Goal: Transaction & Acquisition: Purchase product/service

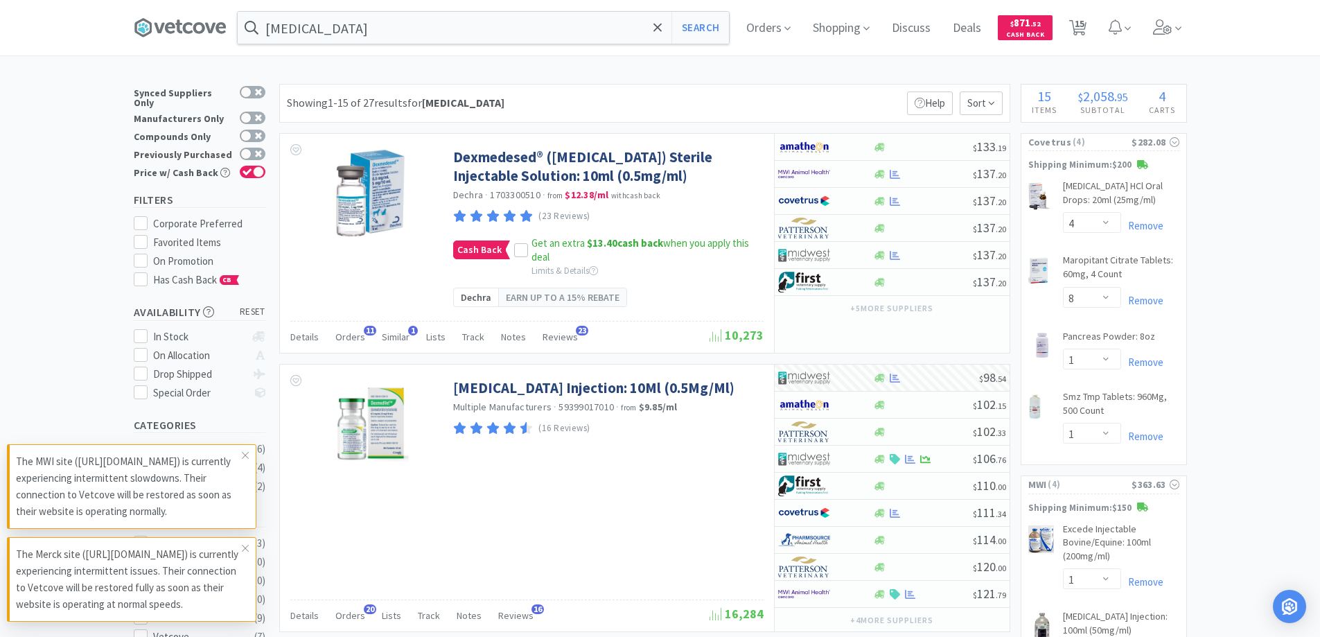
select select "4"
select select "8"
select select "1"
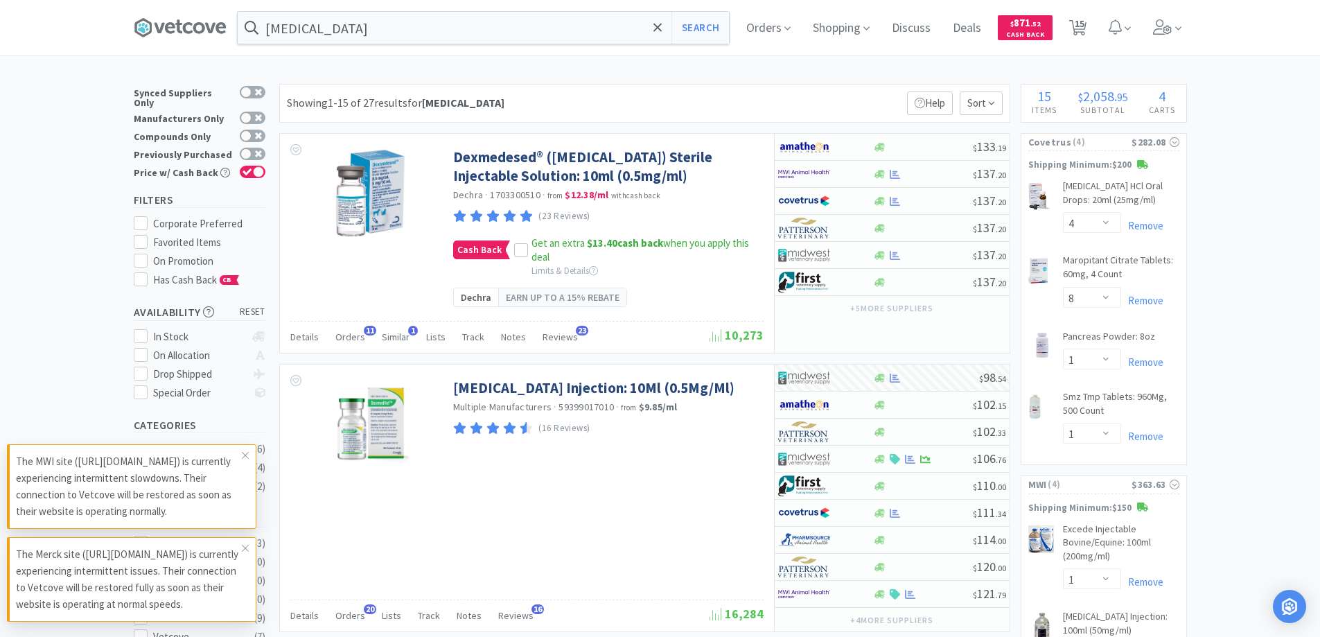
select select "3"
select select "2"
select select "6"
select select "12"
select select "3"
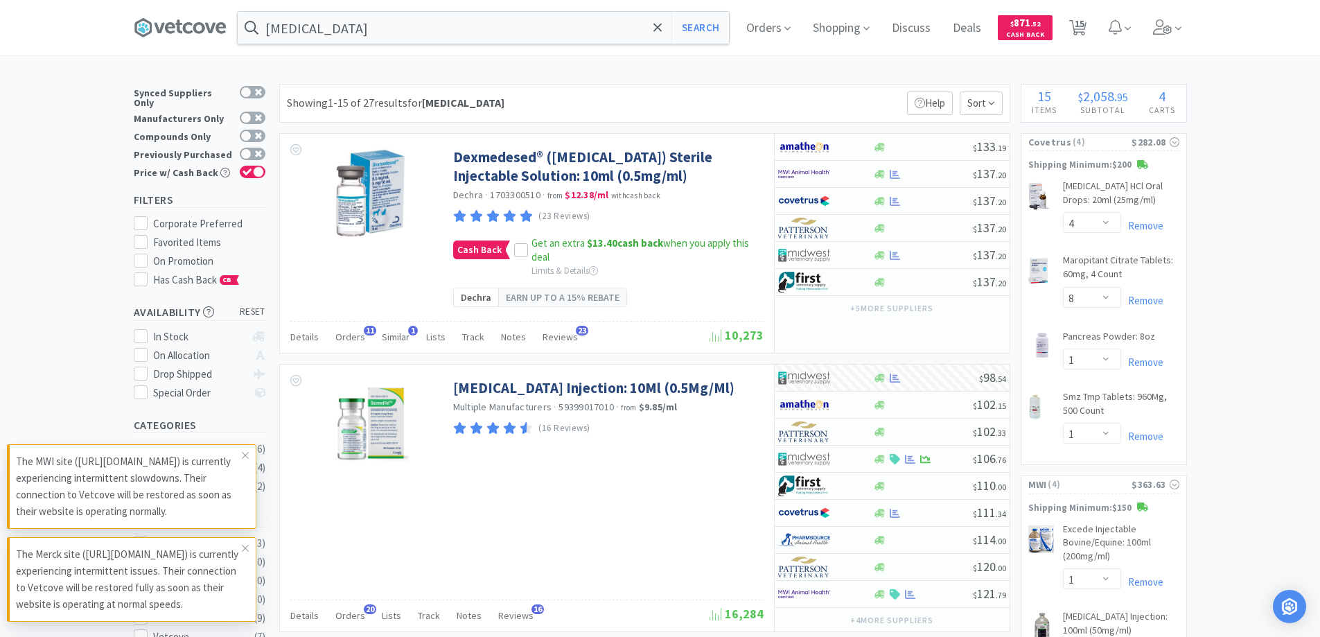
select select "3"
select select "2"
select select "1"
select select "10"
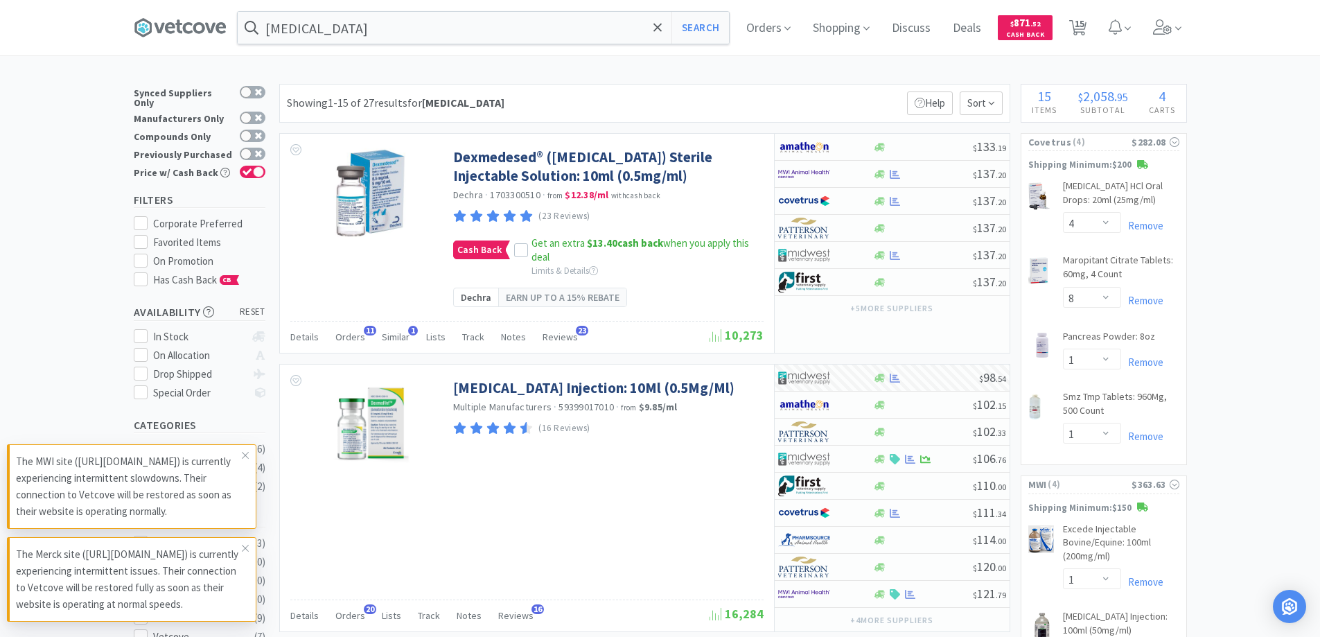
scroll to position [139, 0]
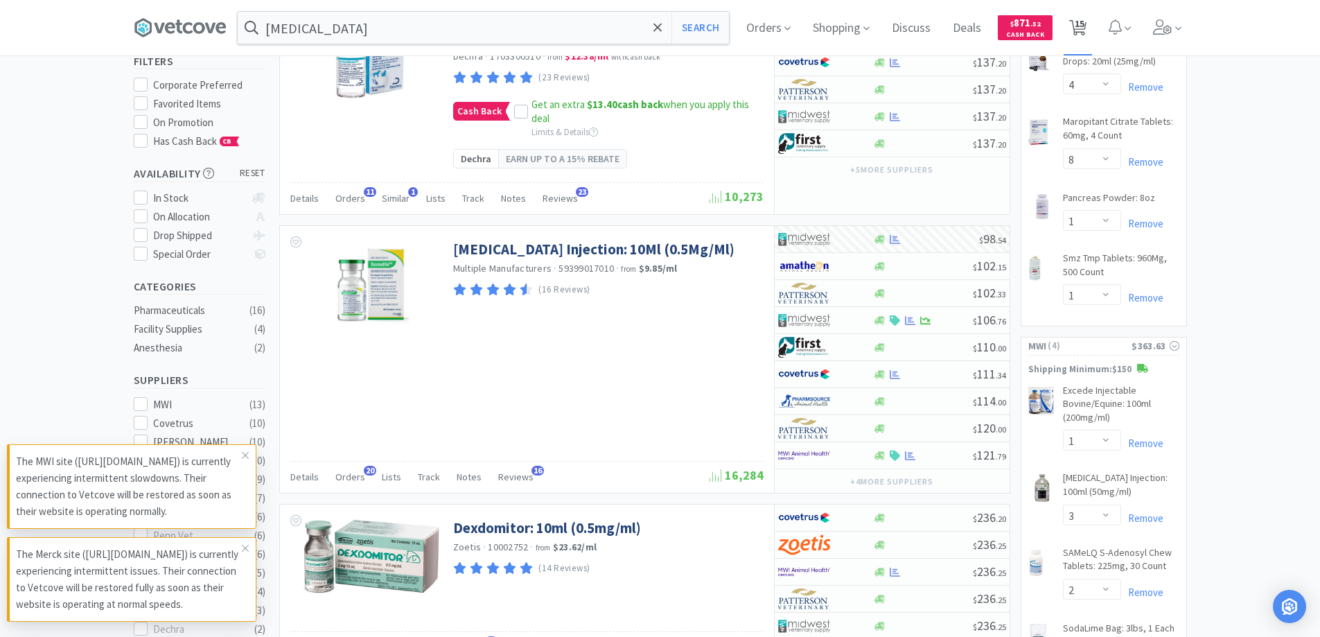
drag, startPoint x: 0, startPoint y: 0, endPoint x: 1088, endPoint y: 23, distance: 1088.3
click at [1087, 20] on span "15" at bounding box center [1077, 27] width 17 height 19
select select "10"
select select "4"
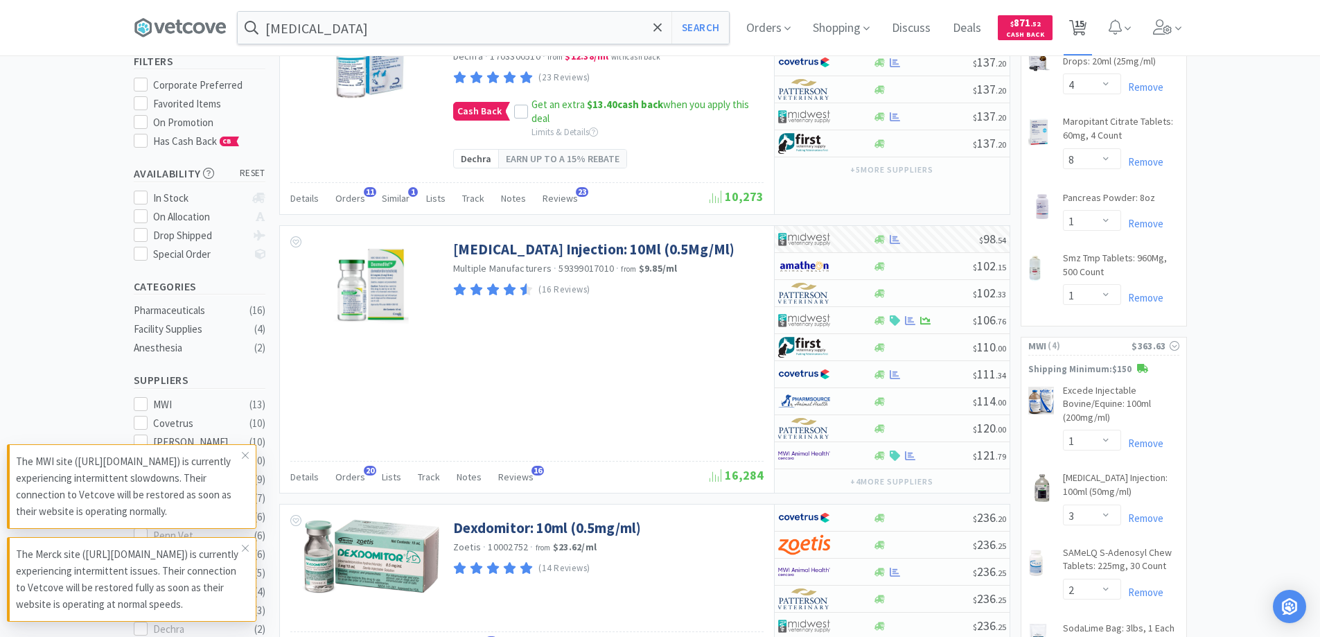
select select "8"
select select "1"
select select "3"
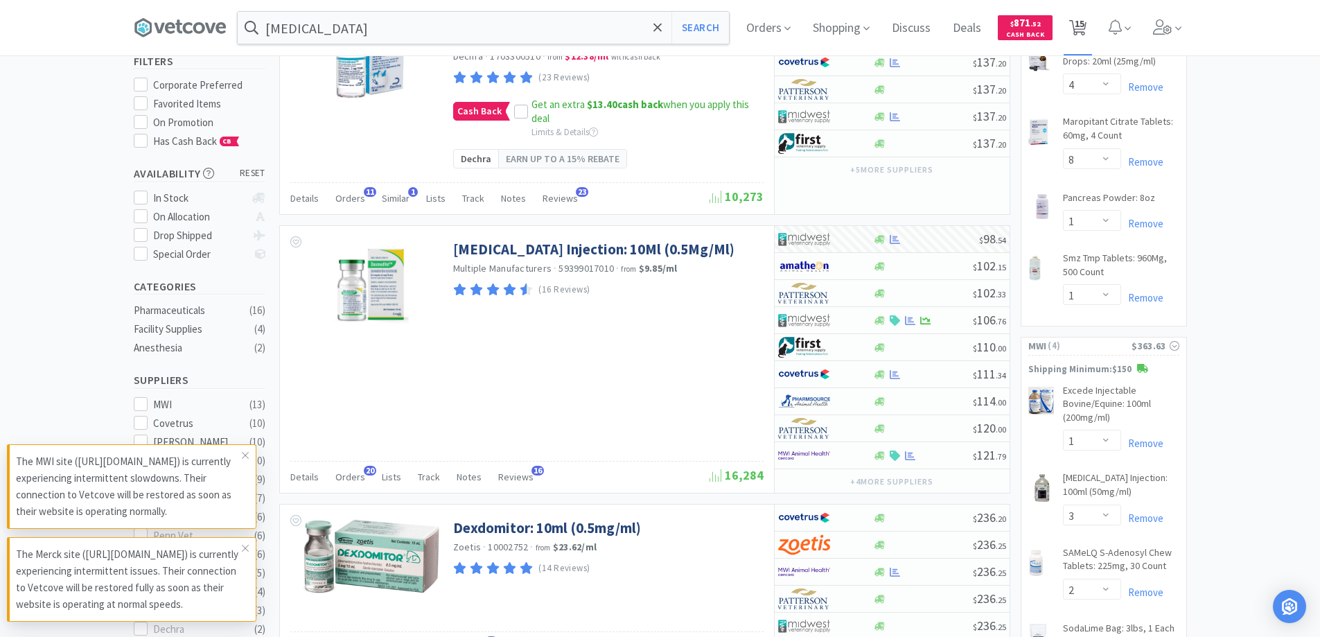
select select "2"
select select "6"
select select "12"
select select "3"
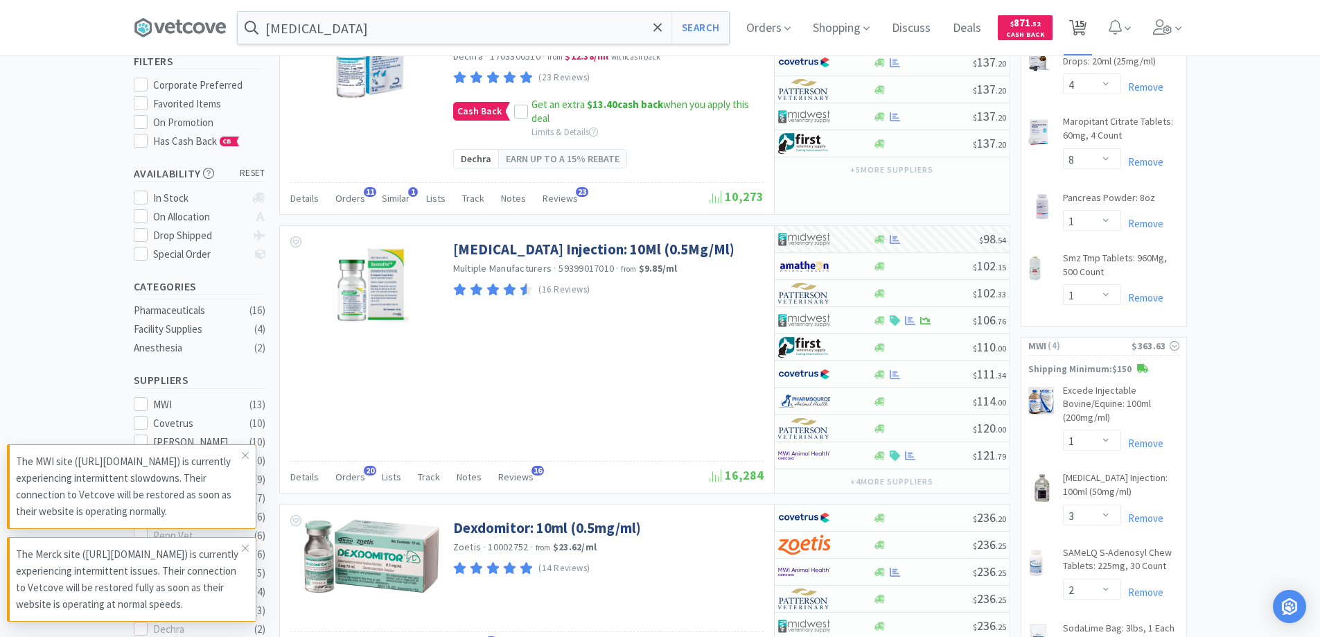
select select "2"
select select "1"
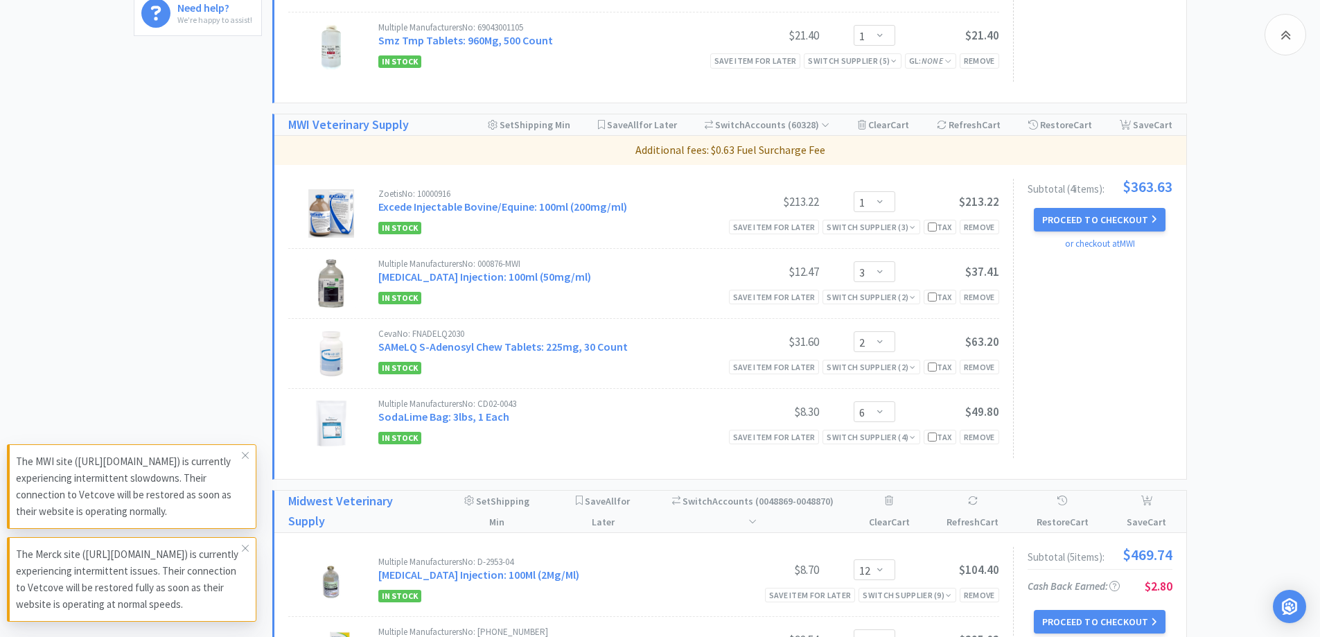
scroll to position [624, 0]
click at [245, 450] on icon at bounding box center [245, 455] width 8 height 11
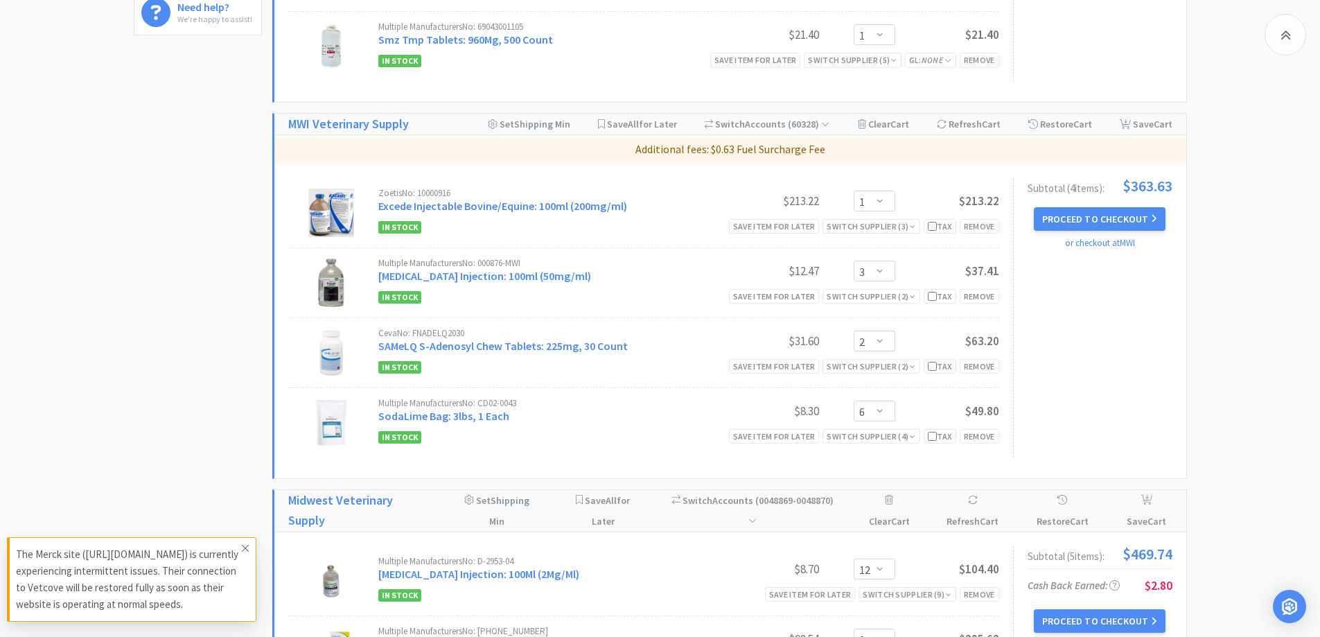
click at [245, 543] on icon at bounding box center [245, 548] width 8 height 11
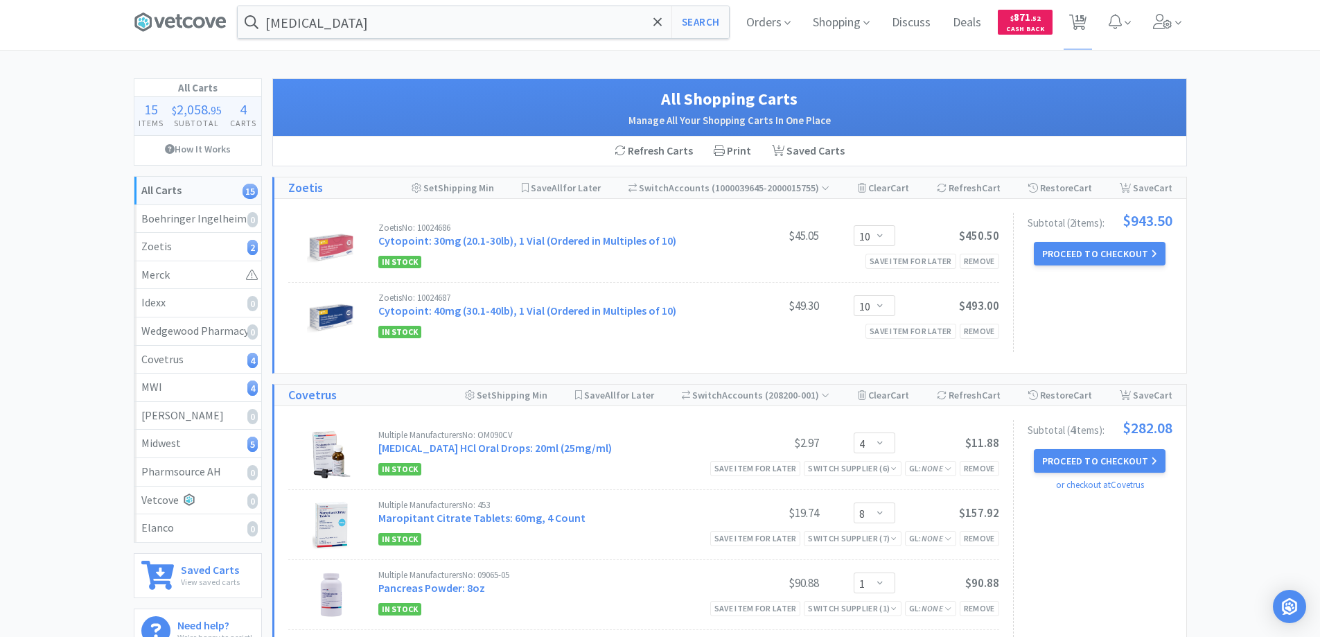
scroll to position [0, 0]
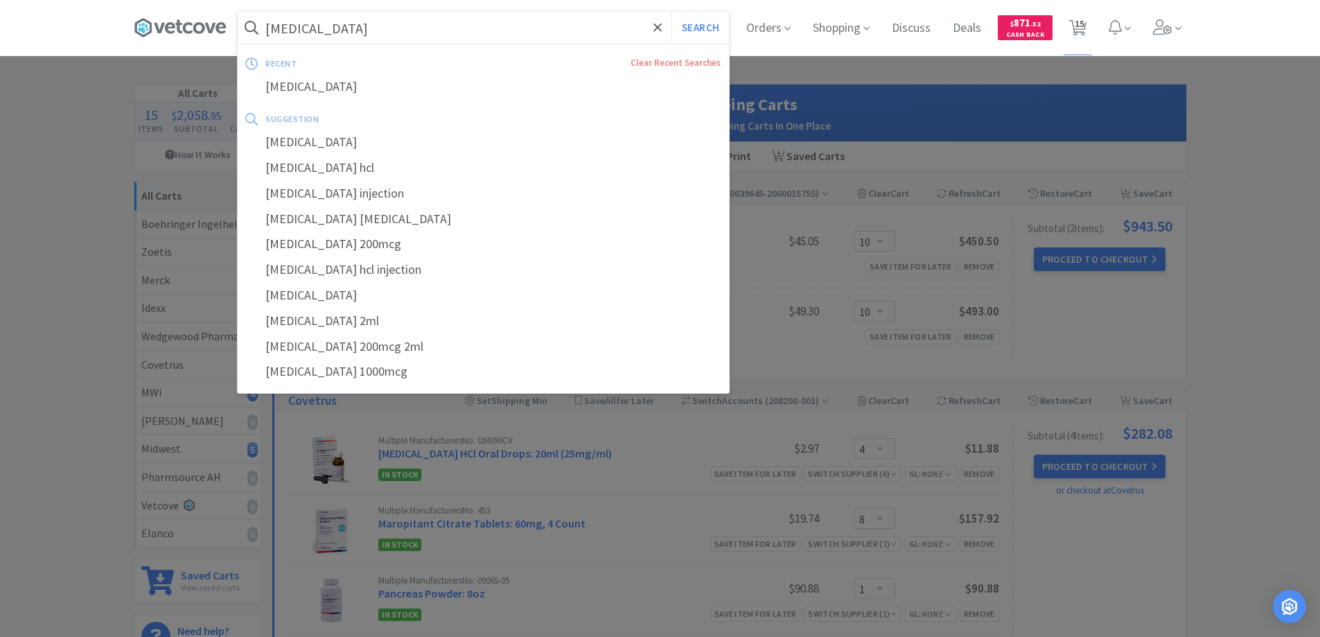
click at [372, 32] on input "[MEDICAL_DATA]" at bounding box center [483, 28] width 491 height 32
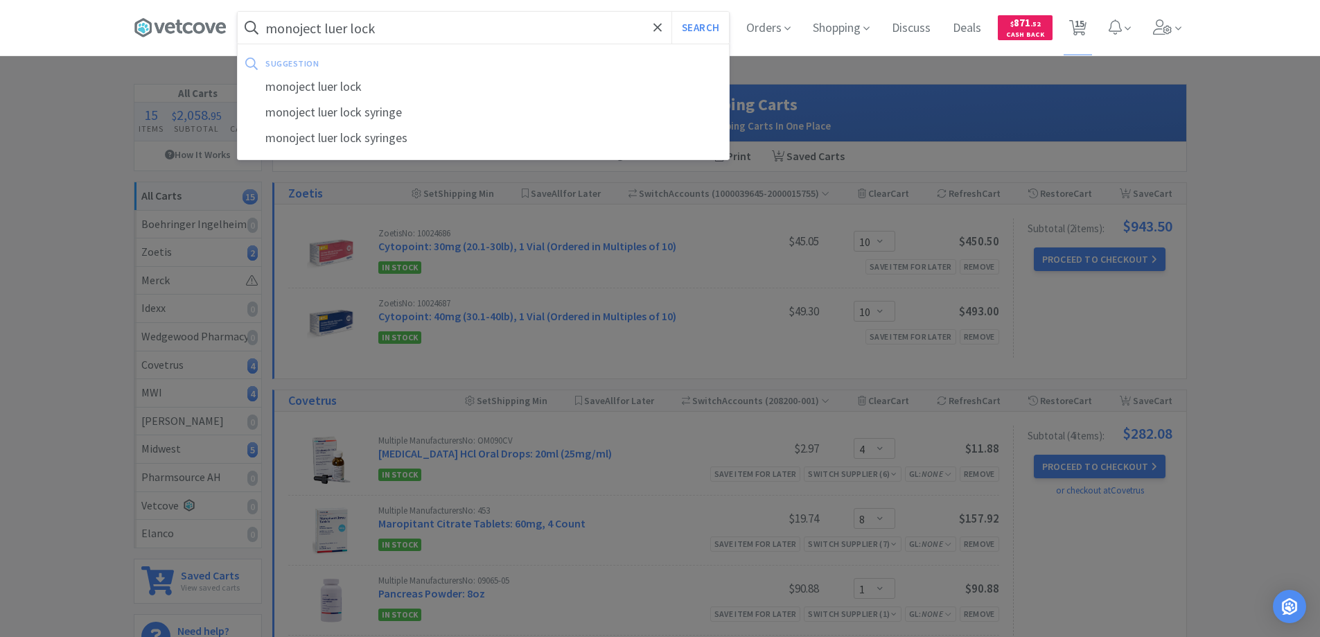
type input "monoject luer lock"
click at [672, 12] on button "Search" at bounding box center [701, 28] width 58 height 32
select select "4"
select select "8"
select select "1"
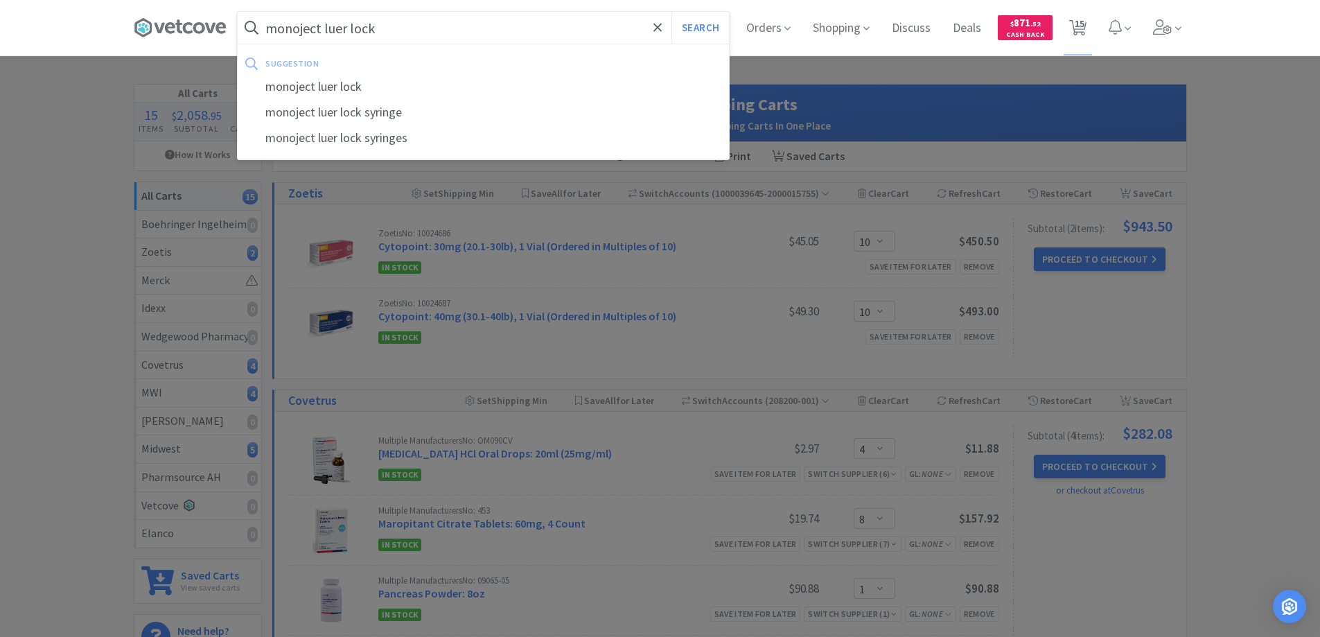
select select "1"
select select "3"
select select "2"
select select "6"
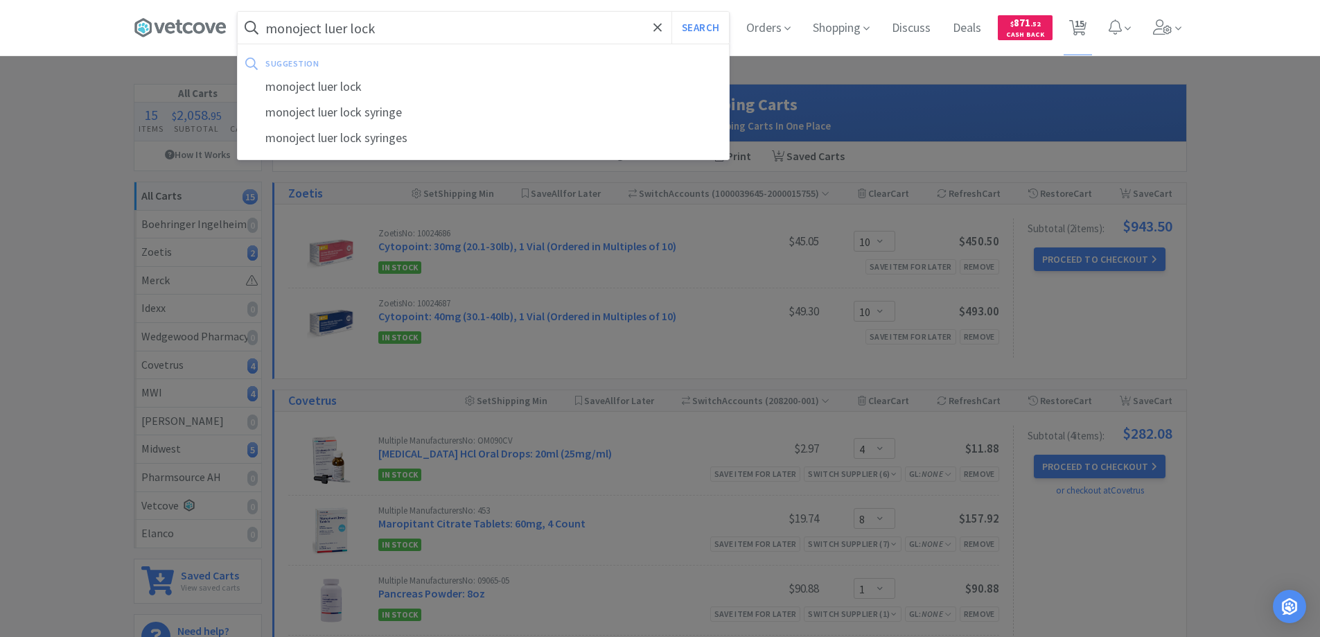
select select "12"
select select "3"
select select "2"
select select "1"
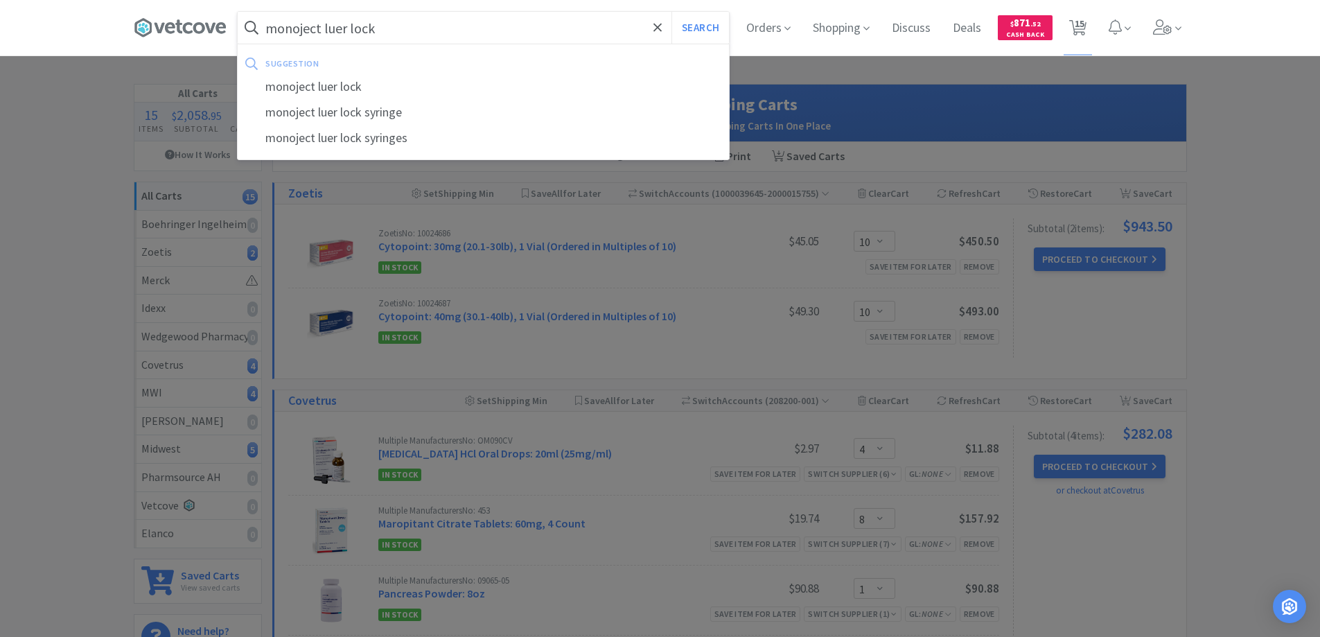
select select "10"
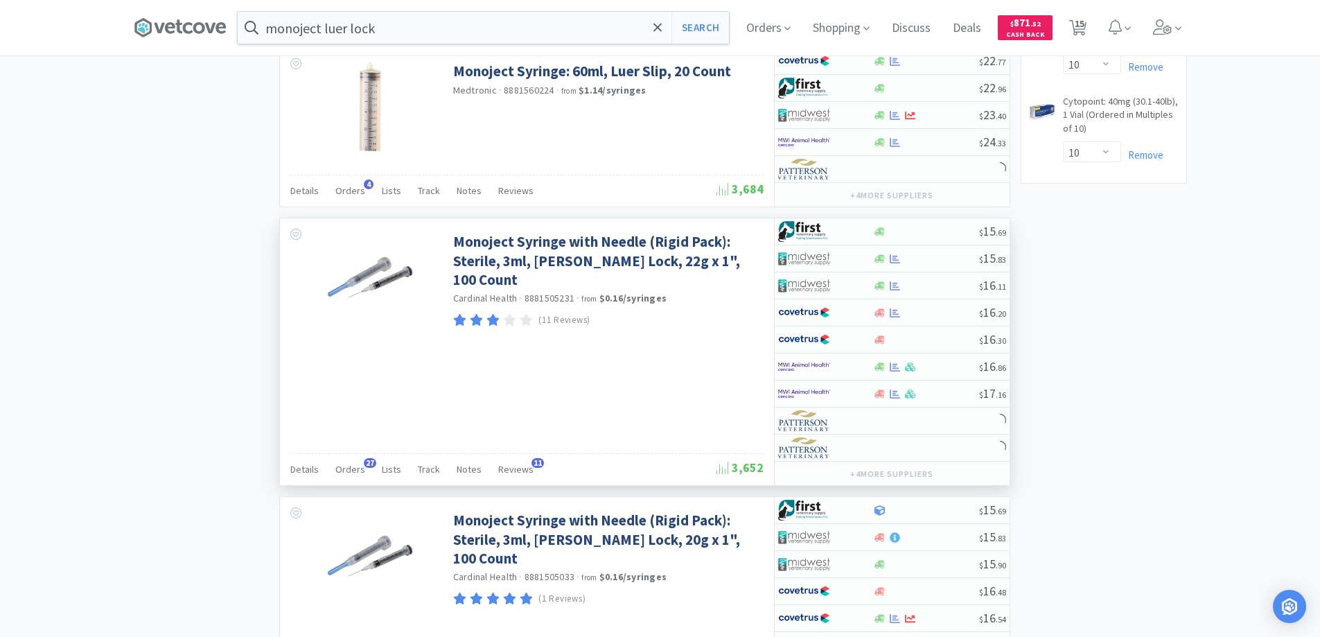
scroll to position [1317, 0]
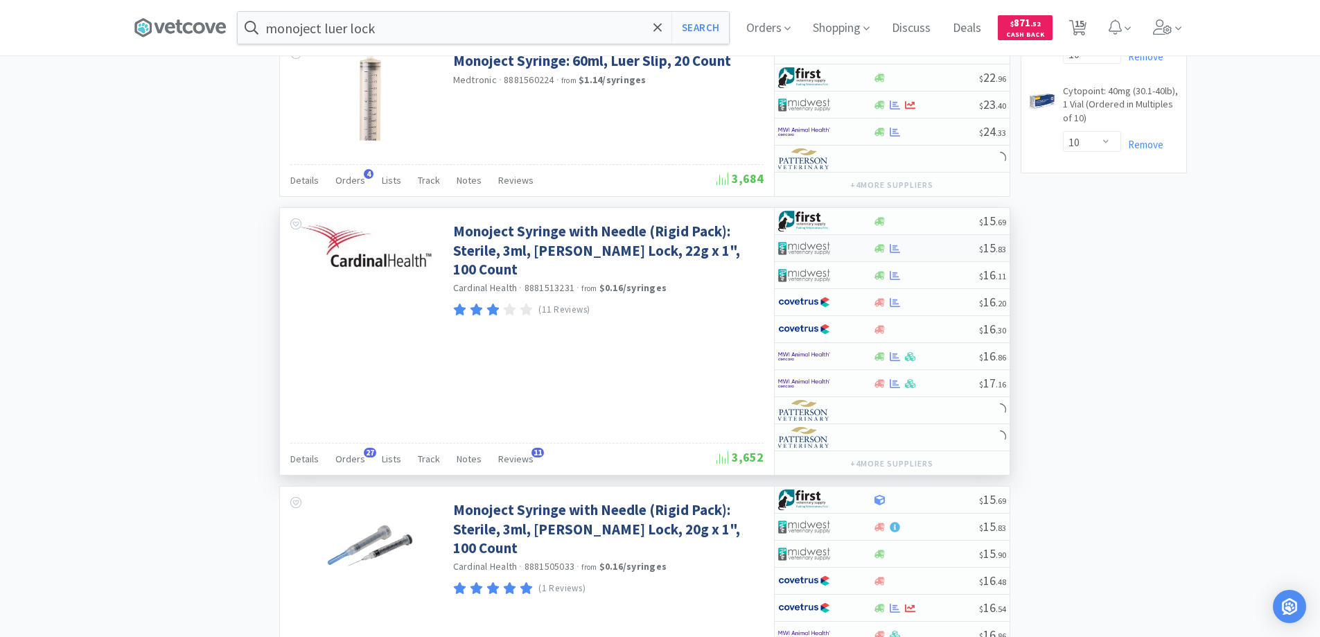
click at [936, 252] on div at bounding box center [926, 248] width 106 height 10
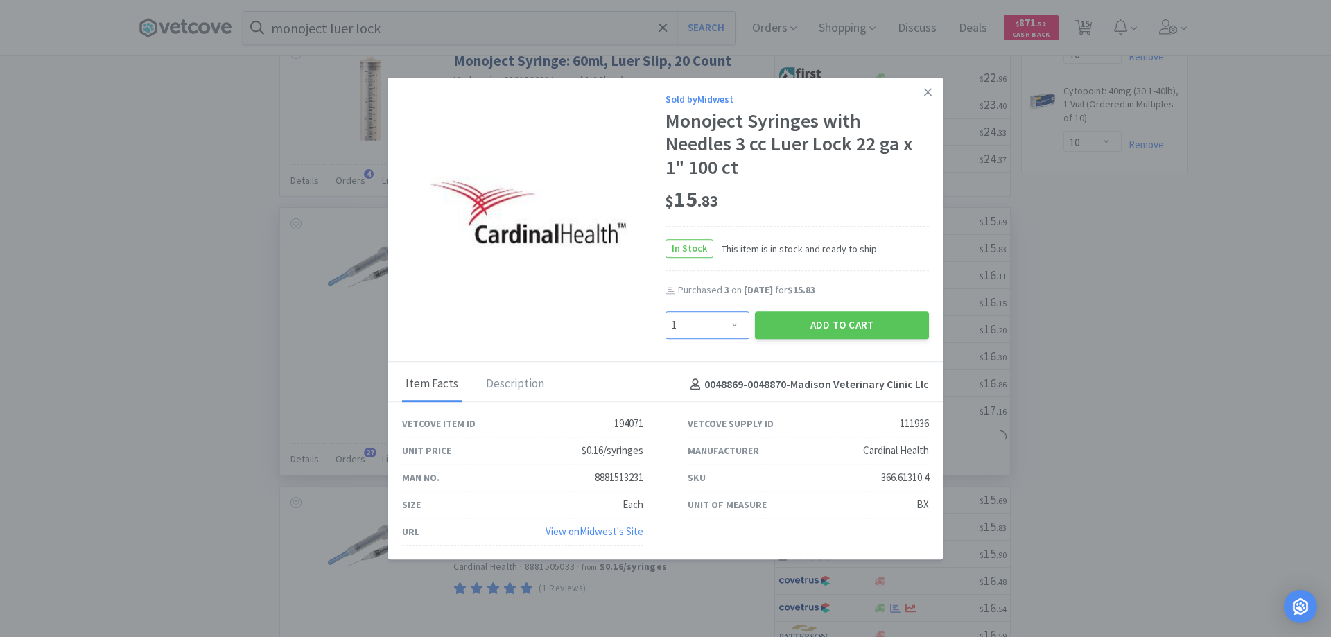
click at [735, 326] on select "Enter Quantity 1 2 3 4 5 6 7 8 9 10 11 12 13 14 15 16 17 18 19 20 Enter Quantity" at bounding box center [707, 325] width 84 height 28
select select "4"
click at [665, 311] on select "Enter Quantity 1 2 3 4 5 6 7 8 9 10 11 12 13 14 15 16 17 18 19 20 Enter Quantity" at bounding box center [707, 325] width 84 height 28
click at [823, 320] on button "Add to Cart" at bounding box center [842, 325] width 174 height 28
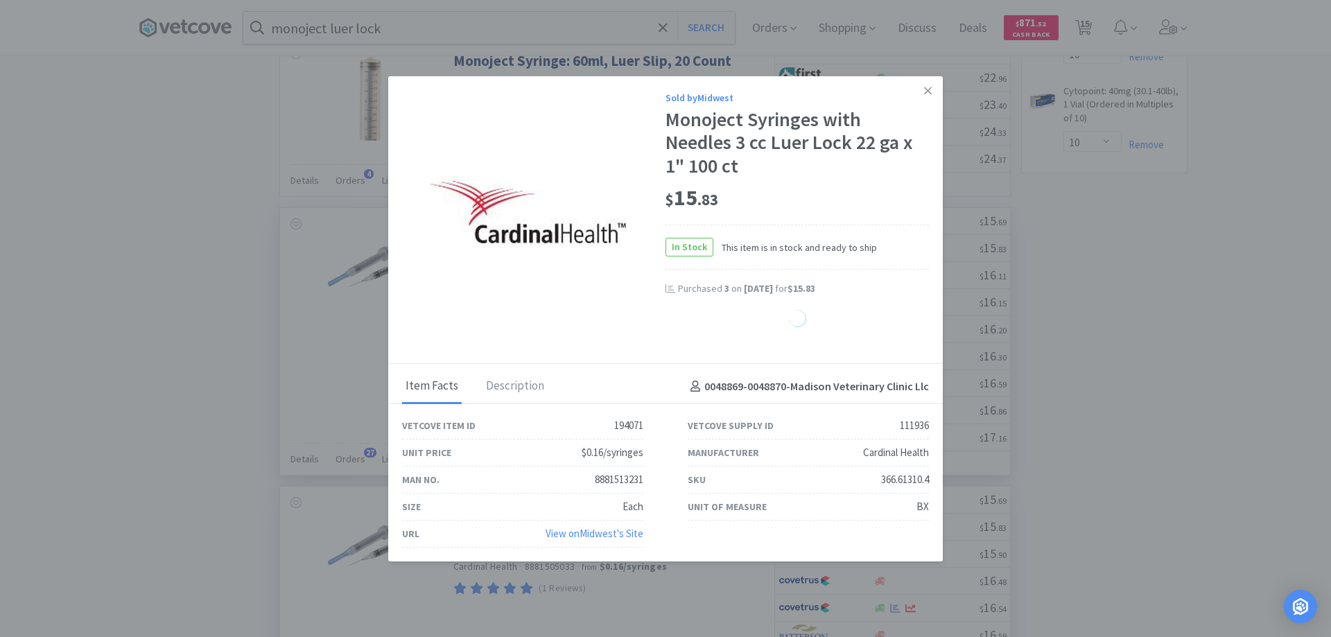
select select "4"
select select "1"
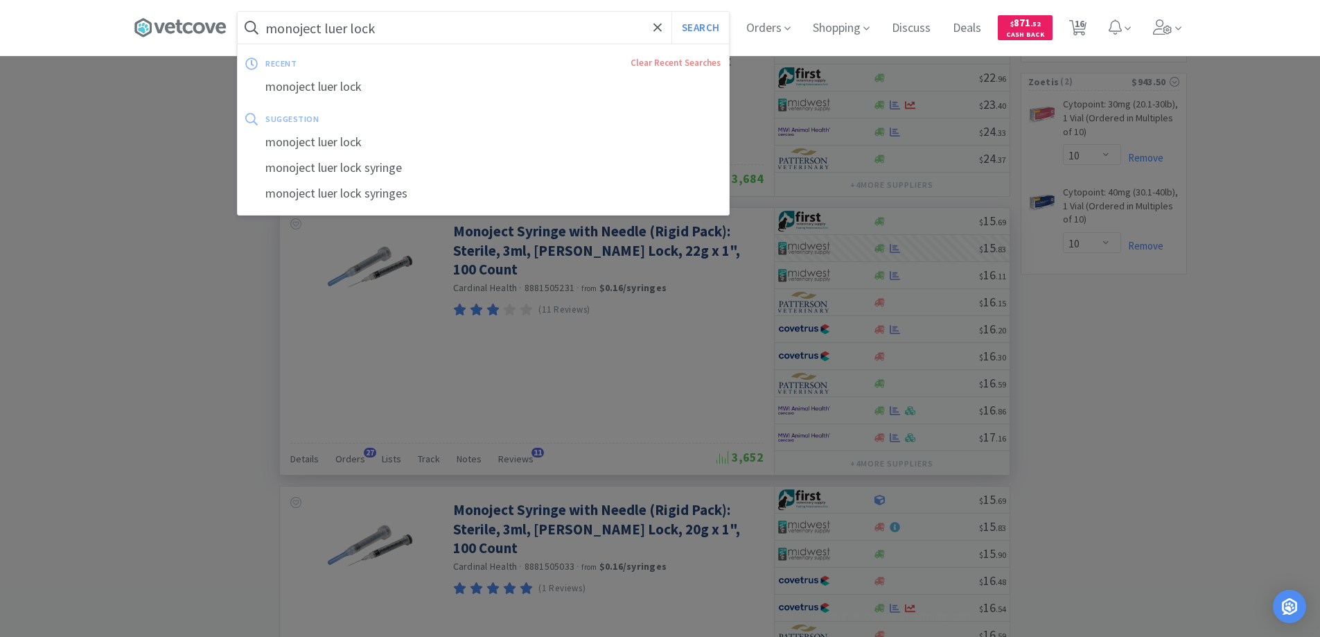
click at [405, 36] on input "monoject luer lock" at bounding box center [483, 28] width 491 height 32
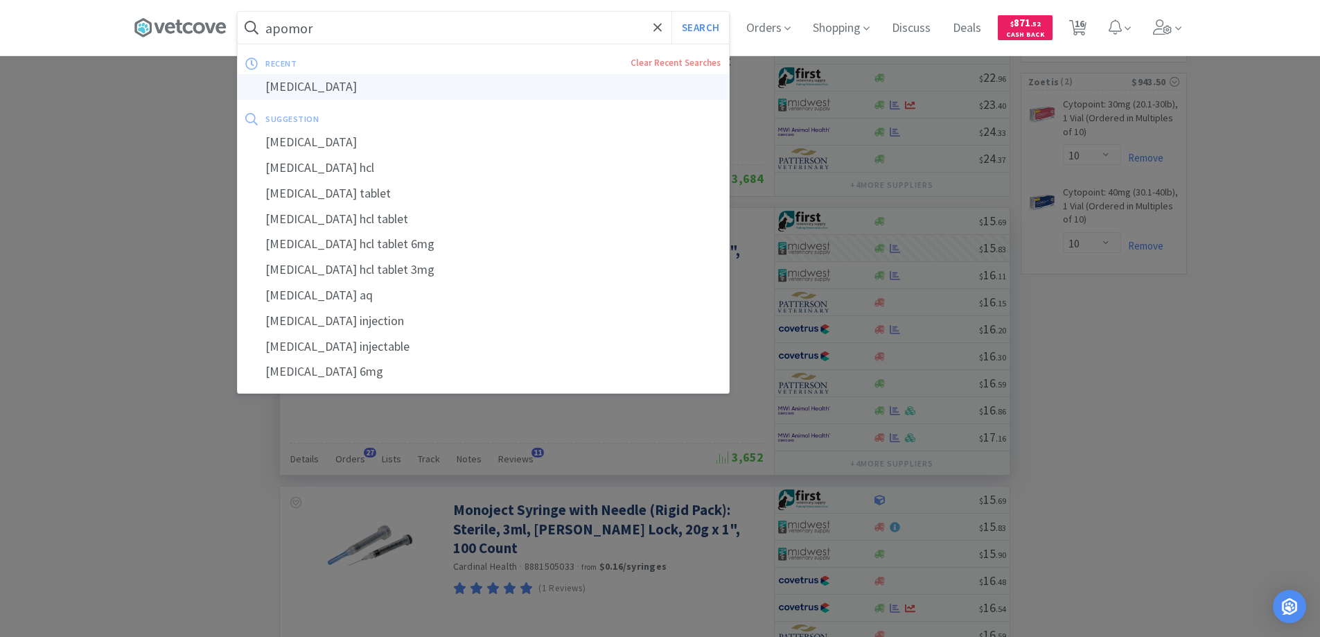
click at [328, 89] on div "[MEDICAL_DATA]" at bounding box center [483, 87] width 491 height 26
type input "[MEDICAL_DATA]"
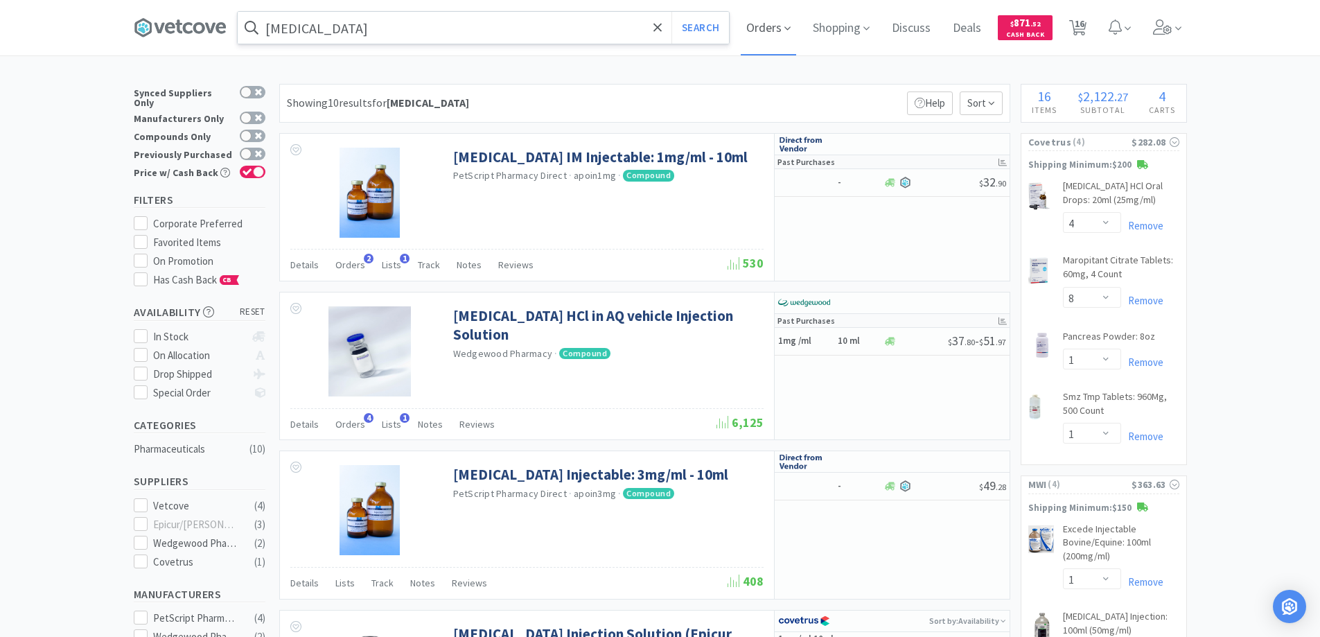
click at [779, 27] on span "Orders" at bounding box center [768, 27] width 55 height 55
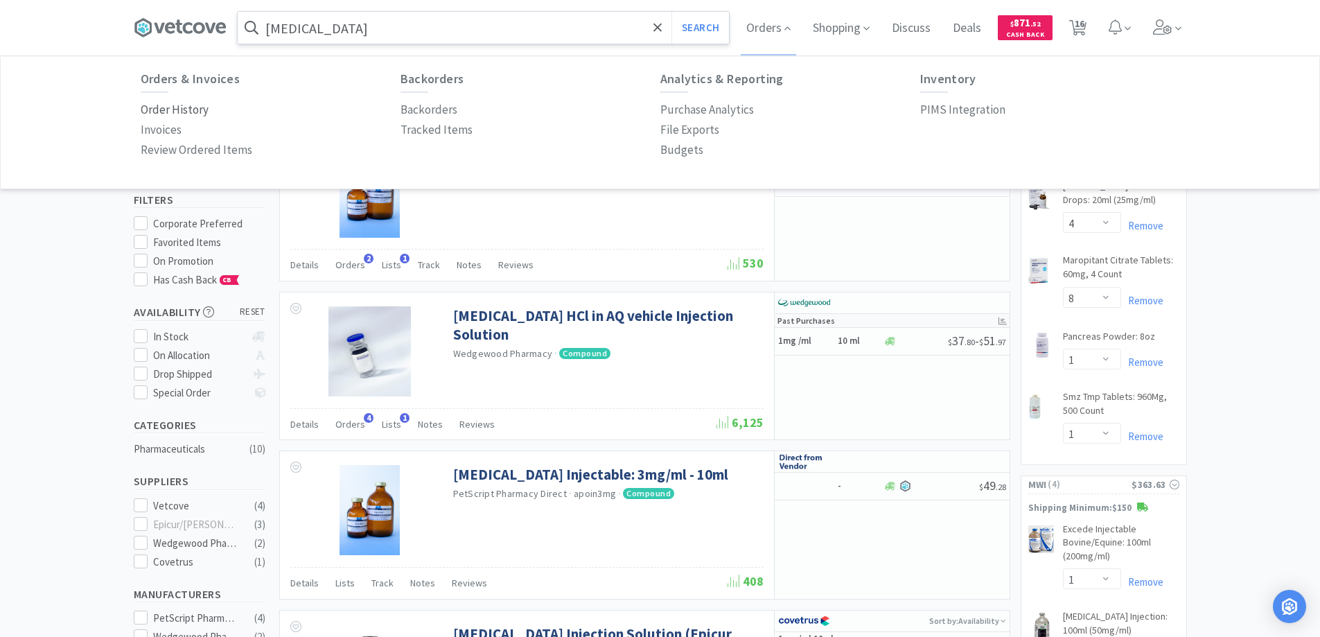
click at [171, 110] on p "Order History" at bounding box center [175, 109] width 68 height 19
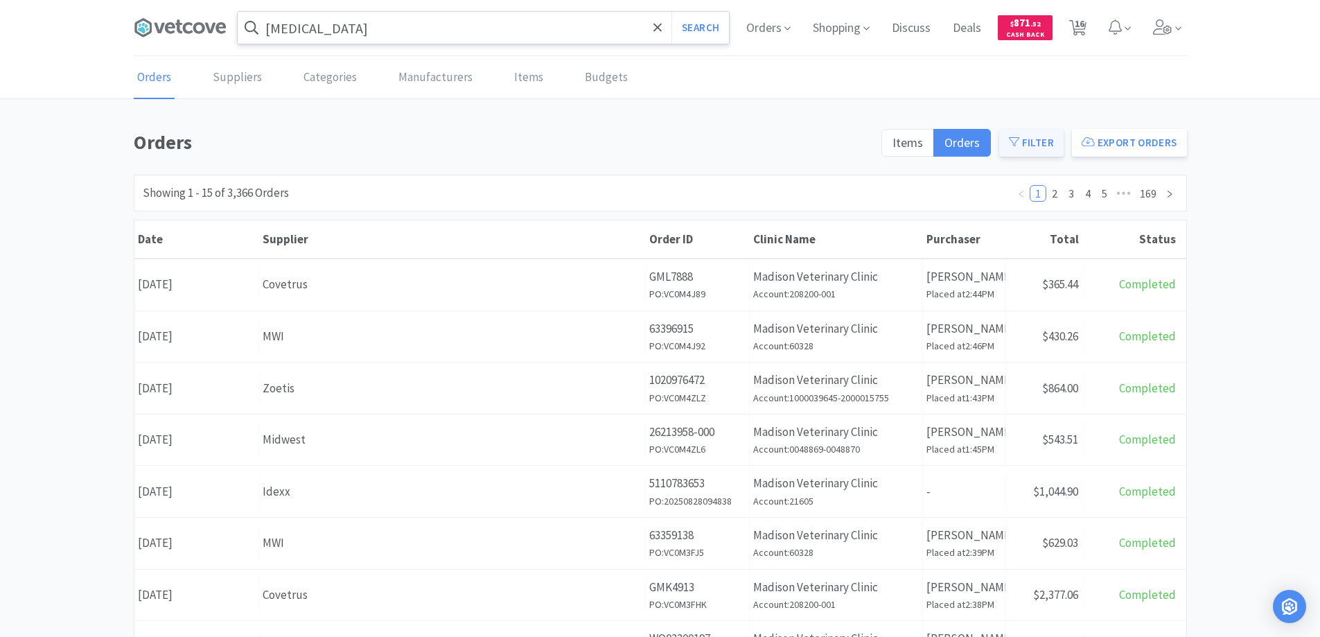
click at [1045, 143] on button "Filter" at bounding box center [1031, 143] width 64 height 28
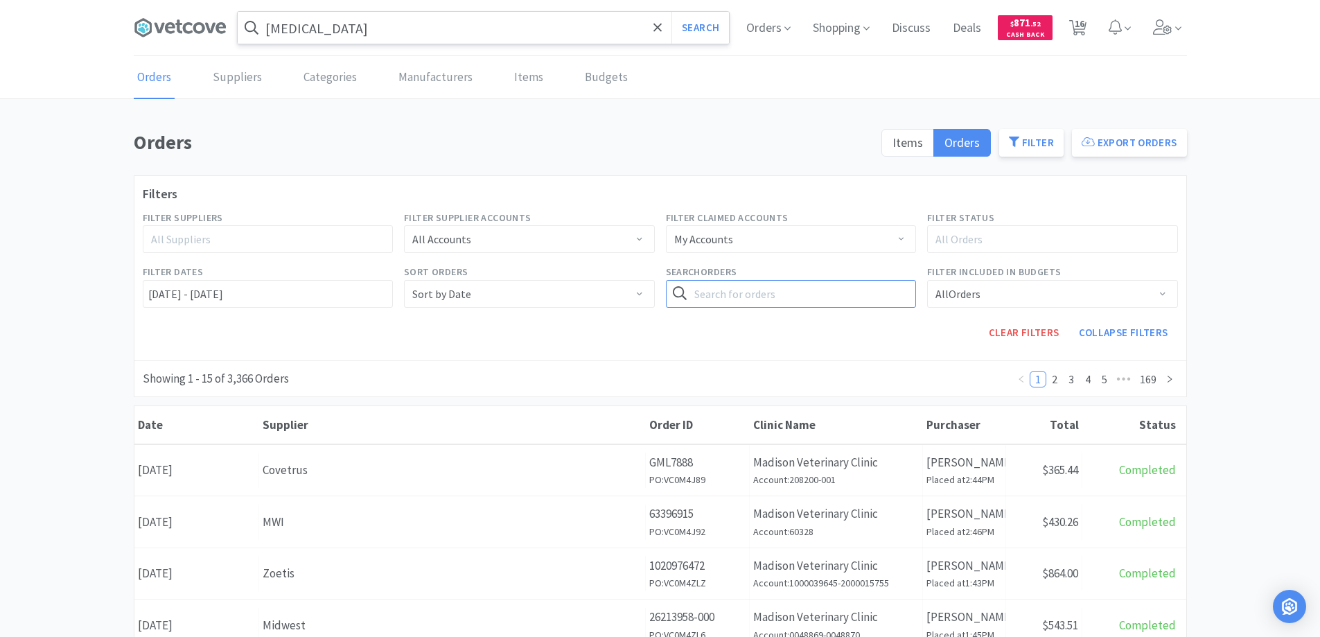
click at [765, 303] on input "text" at bounding box center [791, 294] width 251 height 28
type input "[MEDICAL_DATA]"
click at [897, 299] on button "Search" at bounding box center [887, 294] width 57 height 28
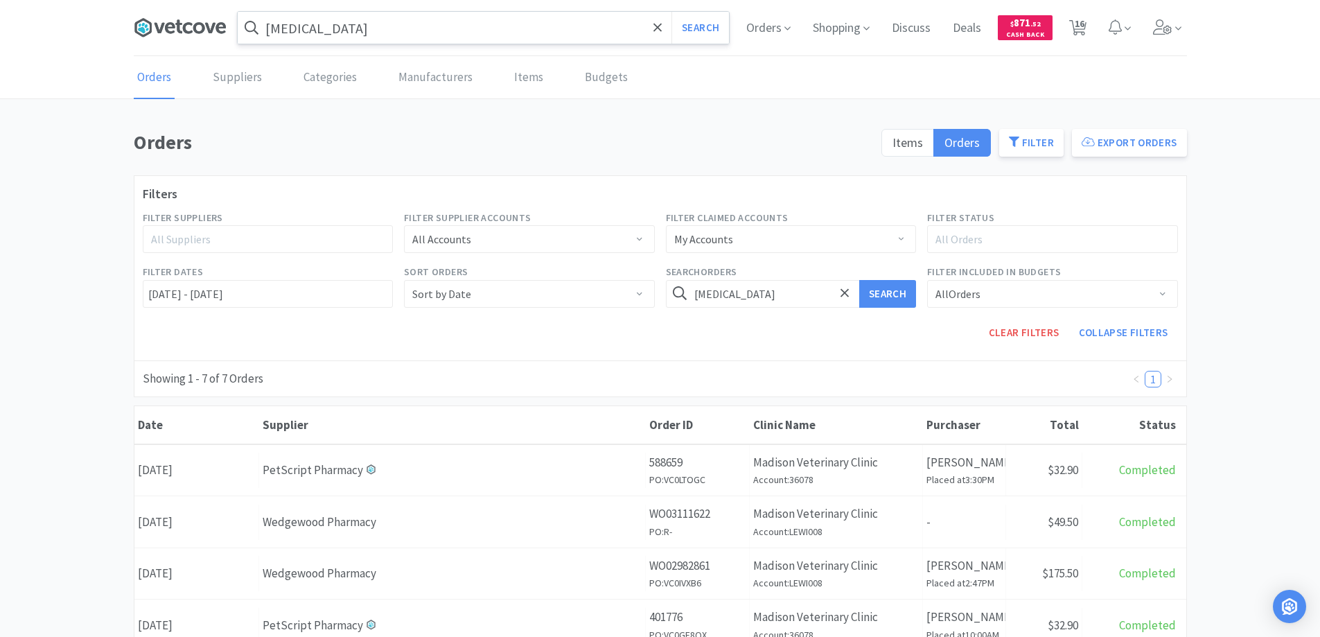
click at [202, 25] on icon at bounding box center [199, 27] width 12 height 11
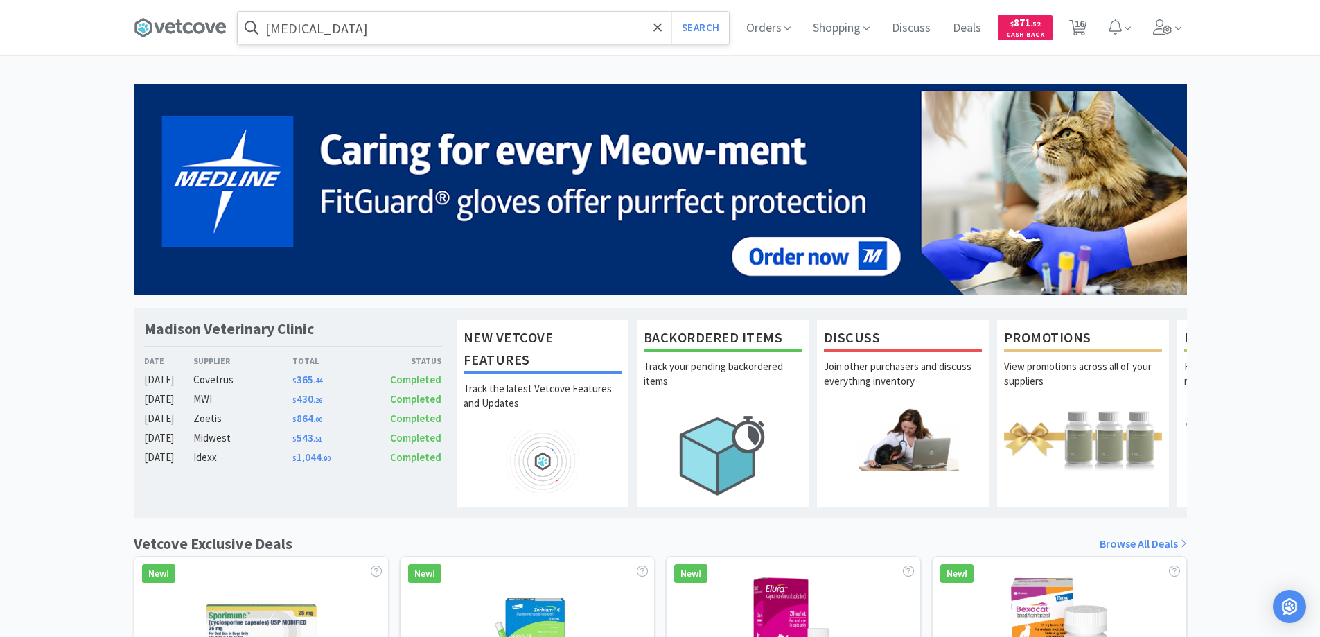
click at [522, 33] on input "[MEDICAL_DATA]" at bounding box center [483, 28] width 491 height 32
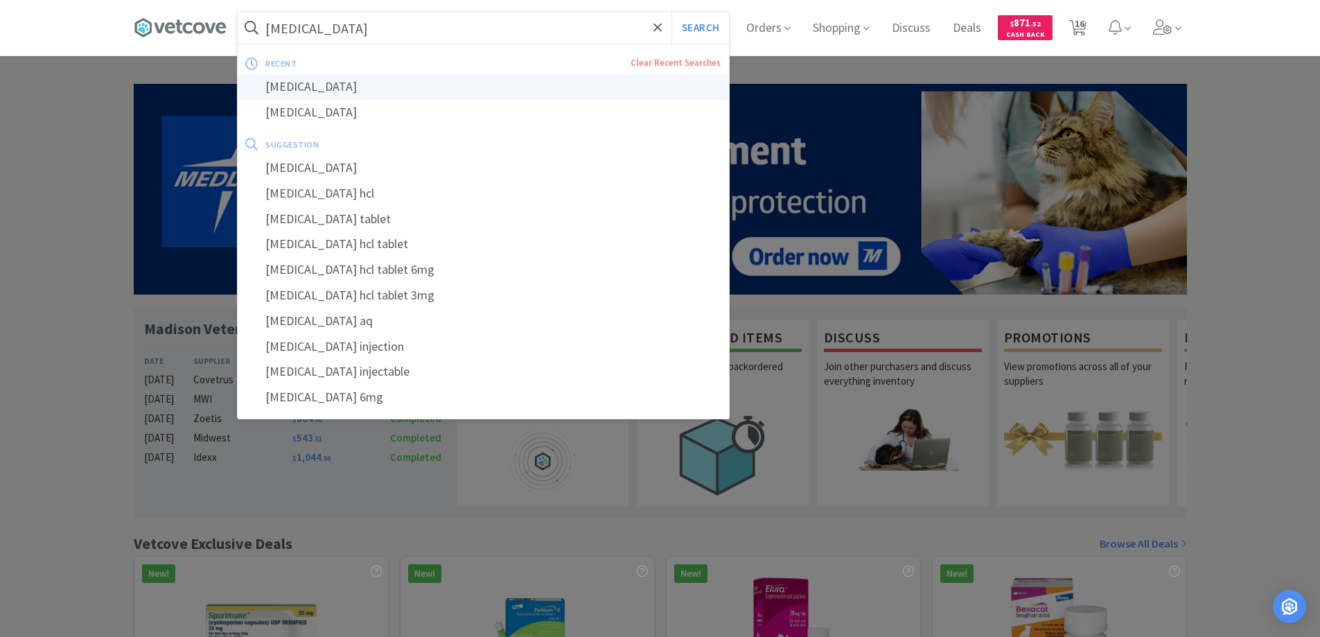
click at [325, 90] on div "[MEDICAL_DATA]" at bounding box center [483, 87] width 491 height 26
select select "4"
select select "8"
select select "1"
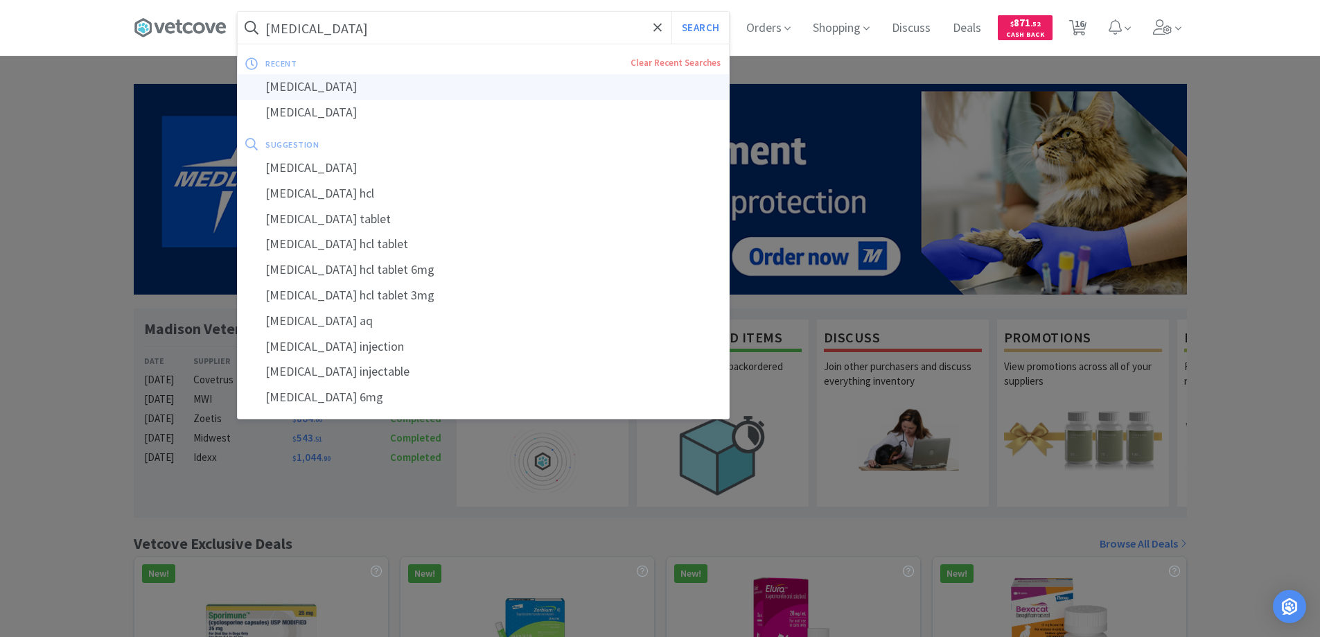
select select "1"
select select "3"
select select "2"
select select "6"
select select "12"
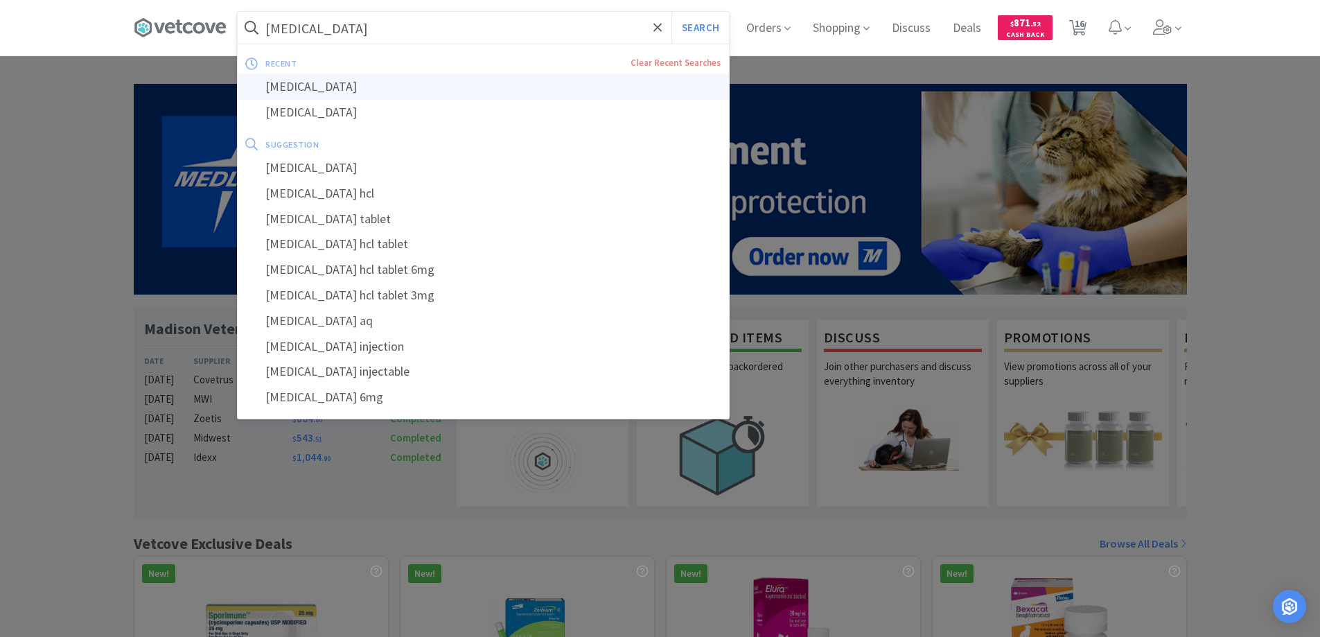
select select "3"
select select "2"
select select "4"
select select "1"
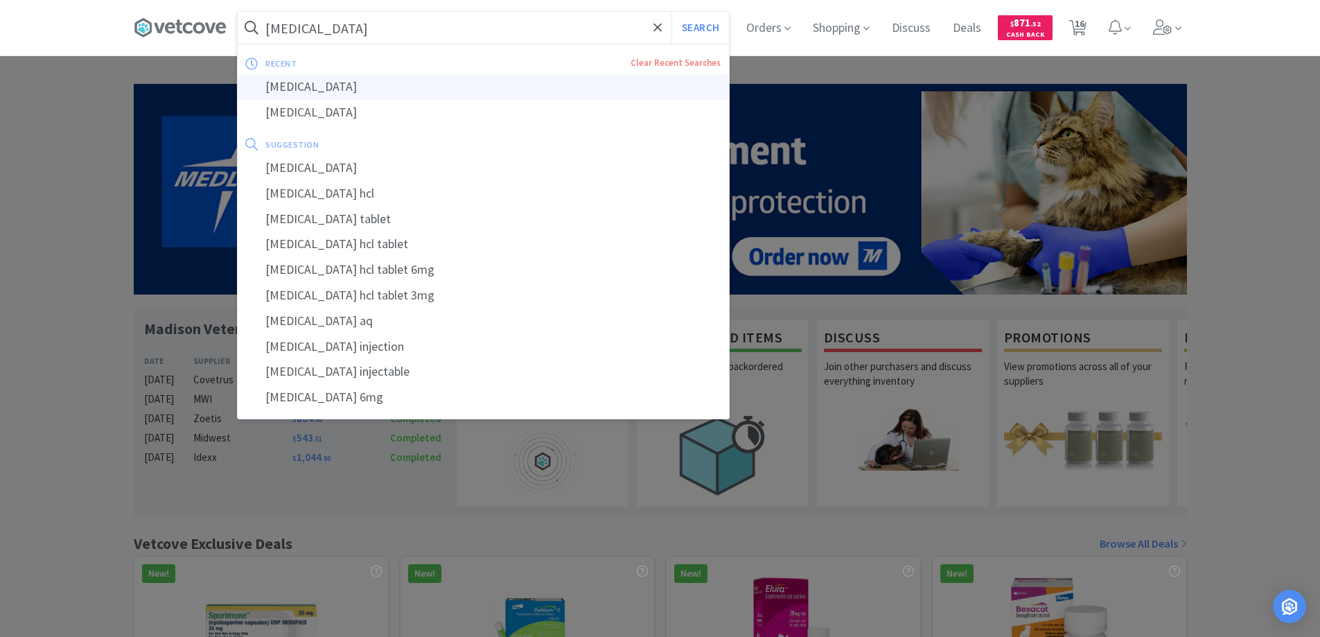
select select "10"
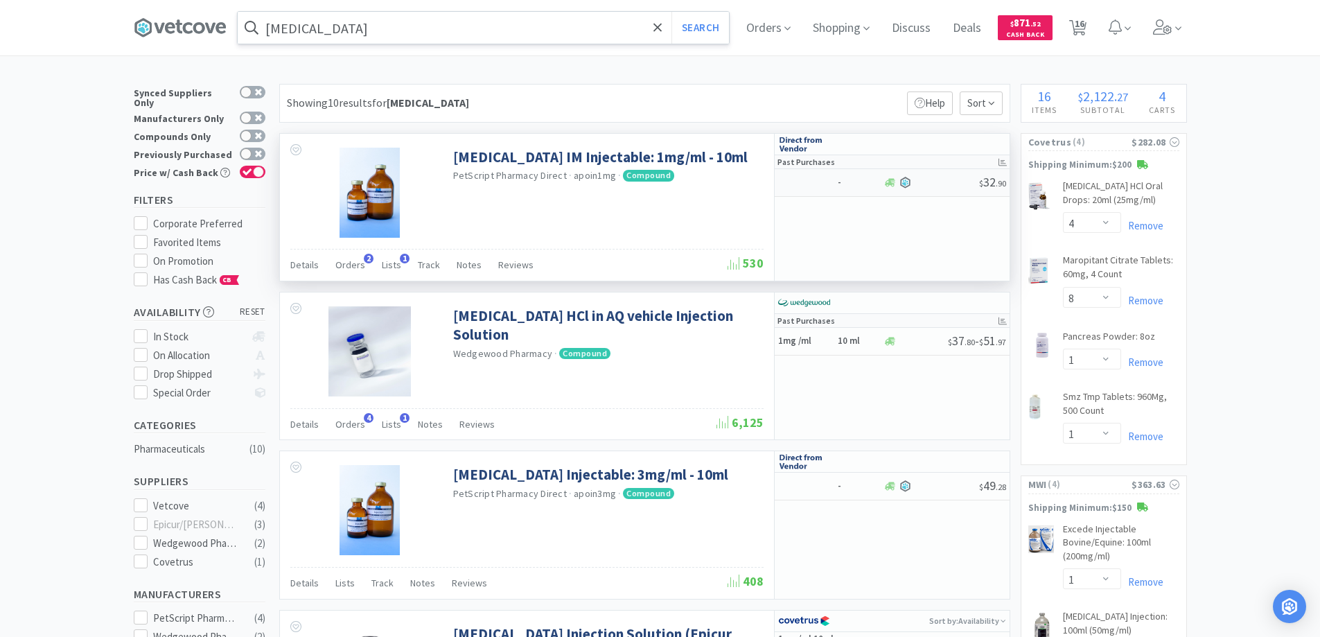
click at [929, 181] on div at bounding box center [932, 183] width 96 height 12
select select "1"
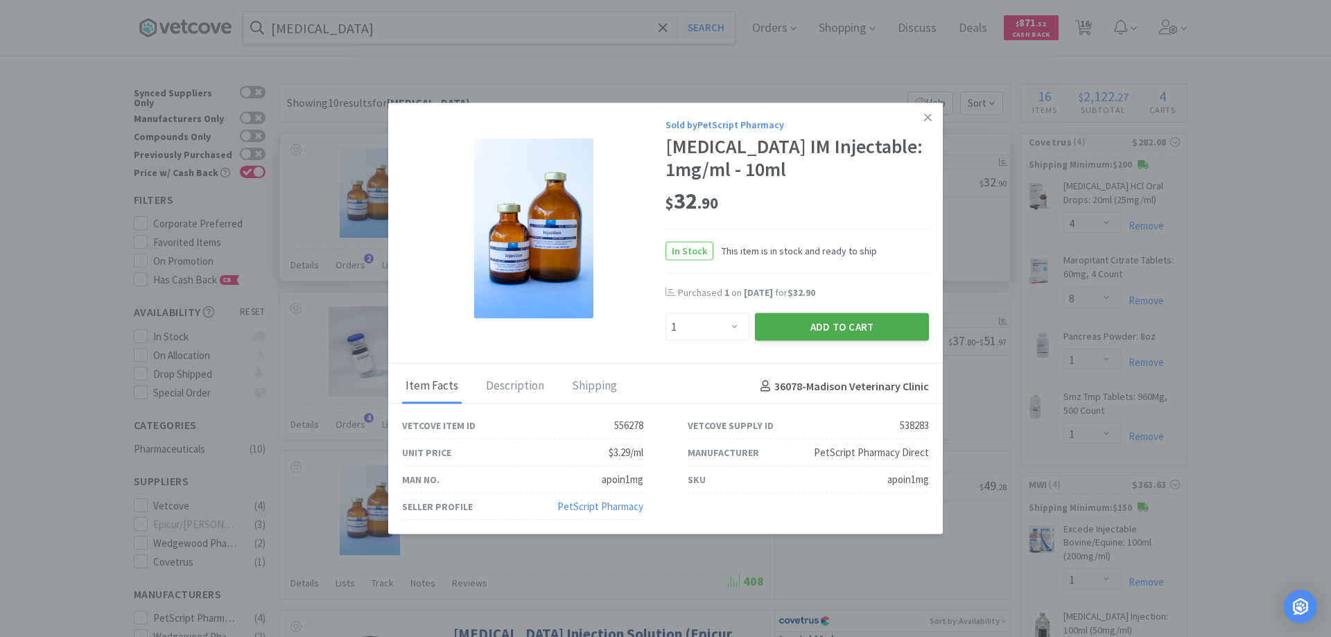
click at [872, 324] on button "Add to Cart" at bounding box center [842, 327] width 174 height 28
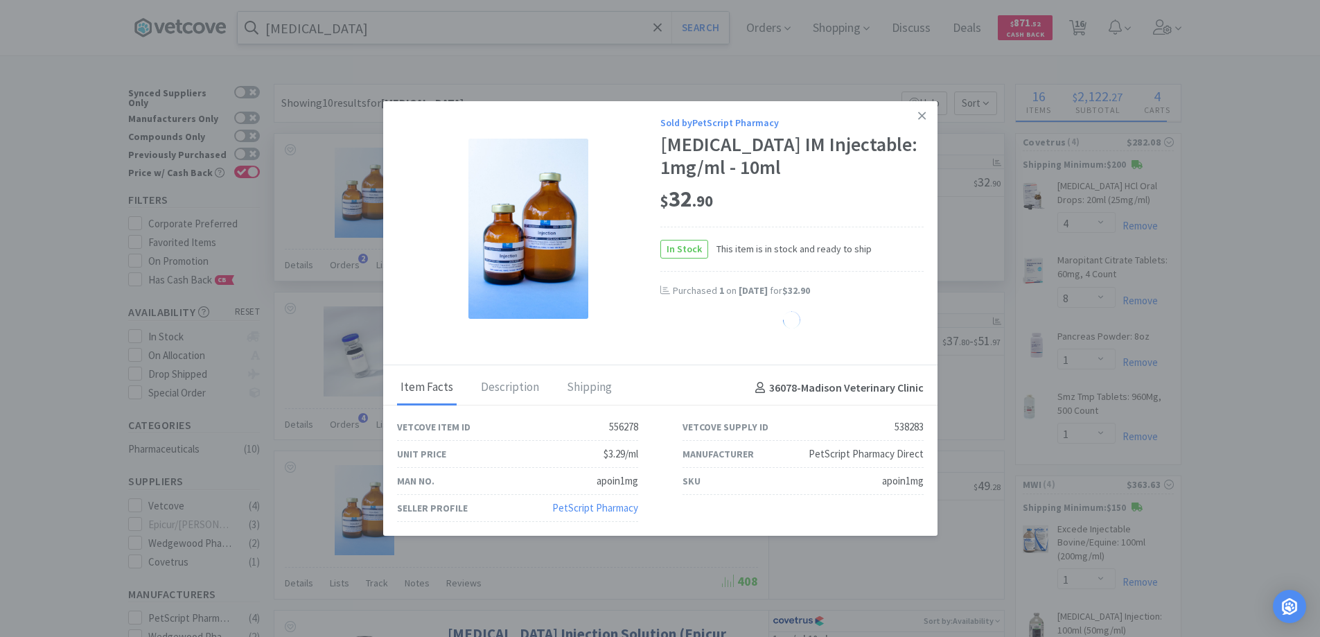
select select "1"
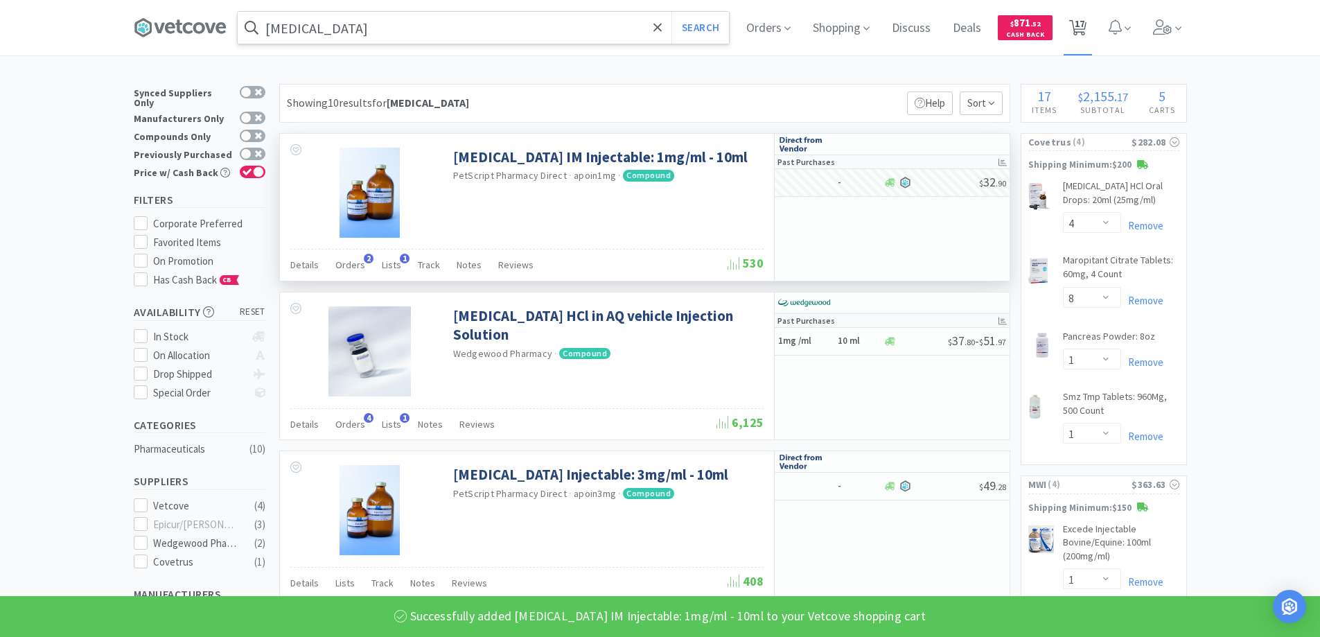
click at [1085, 29] on span "17" at bounding box center [1080, 23] width 10 height 55
select select "10"
select select "4"
select select "8"
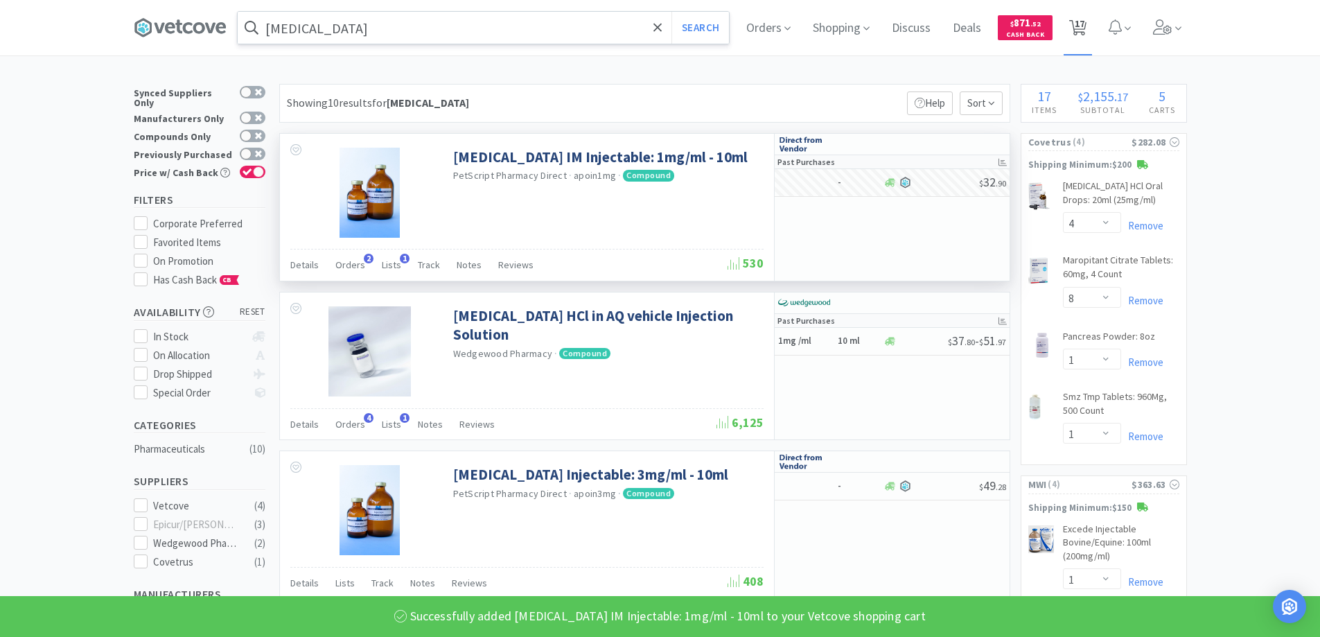
select select "1"
select select "3"
select select "2"
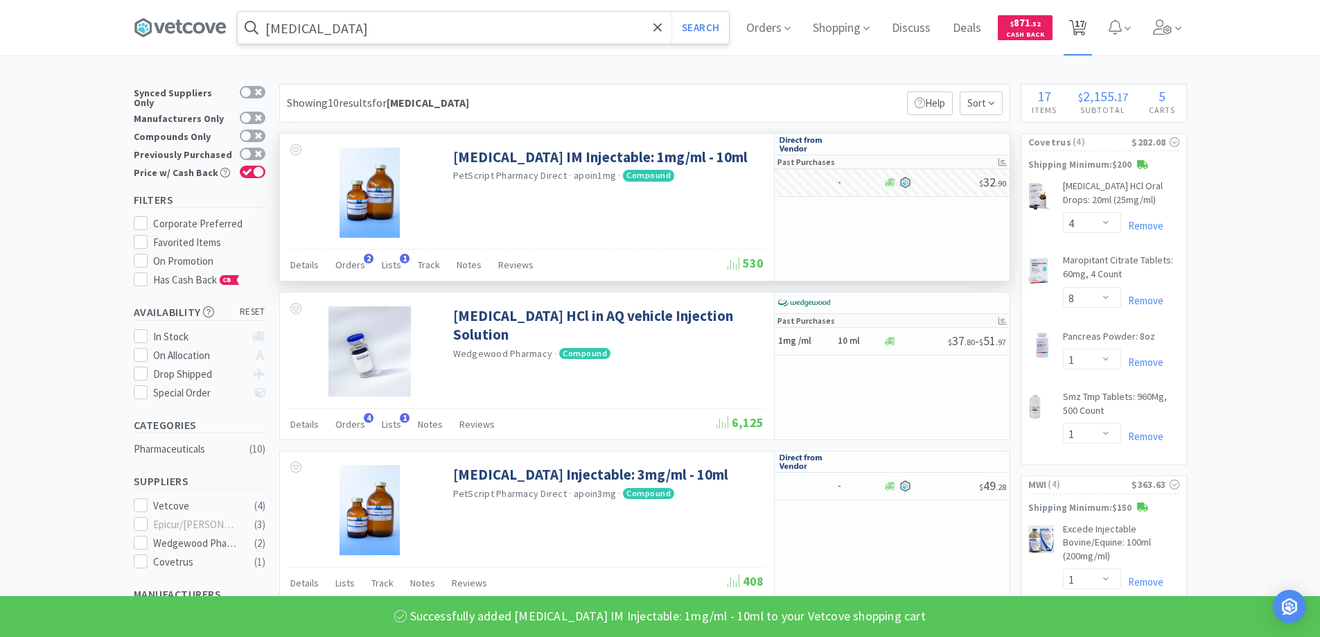
select select "6"
select select "12"
select select "3"
select select "2"
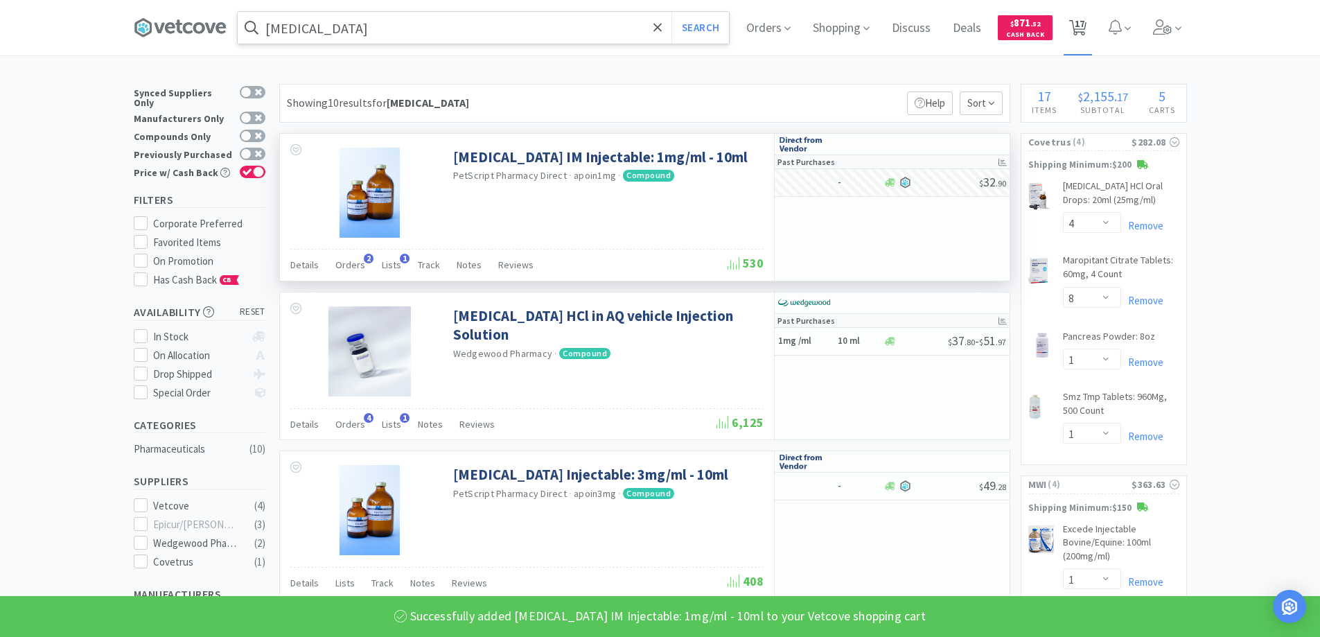
select select "4"
select select "1"
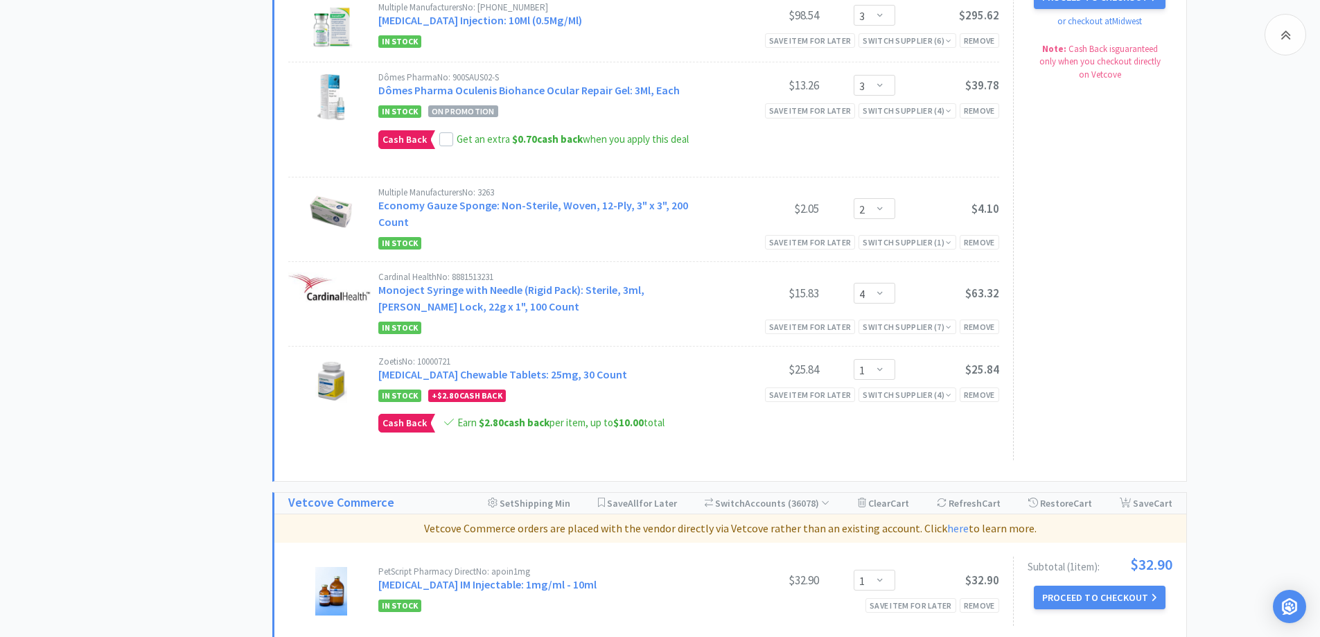
scroll to position [1385, 0]
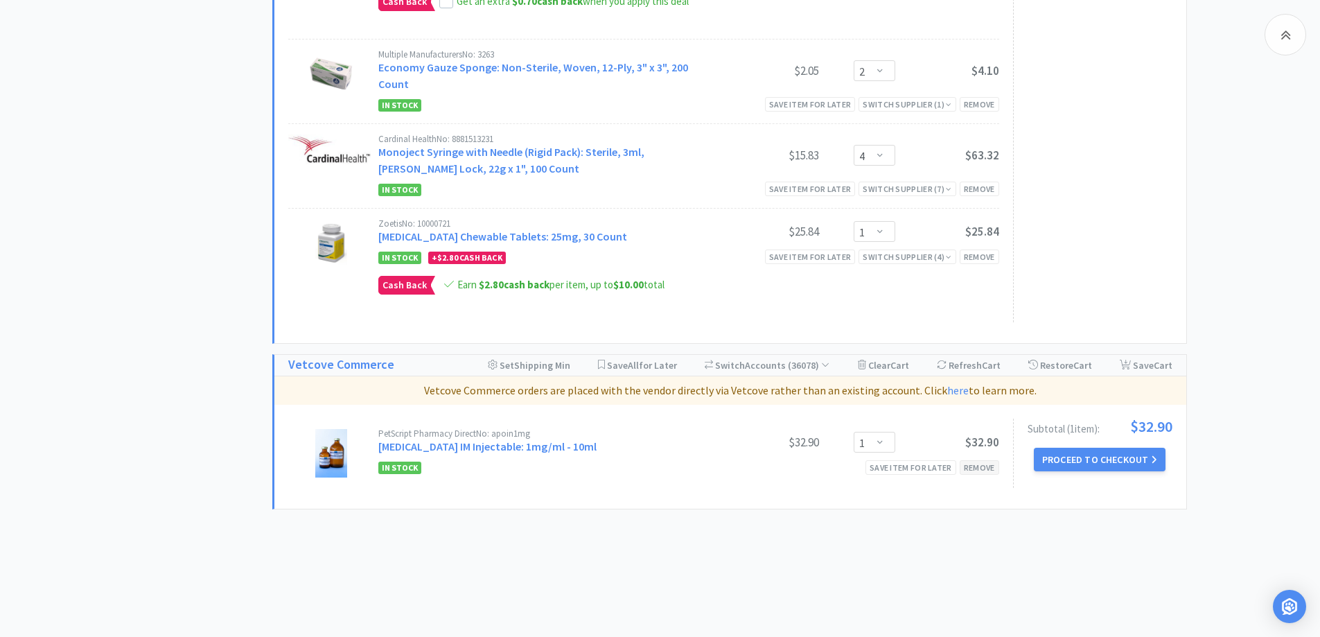
click at [974, 460] on div "Remove" at bounding box center [980, 467] width 40 height 15
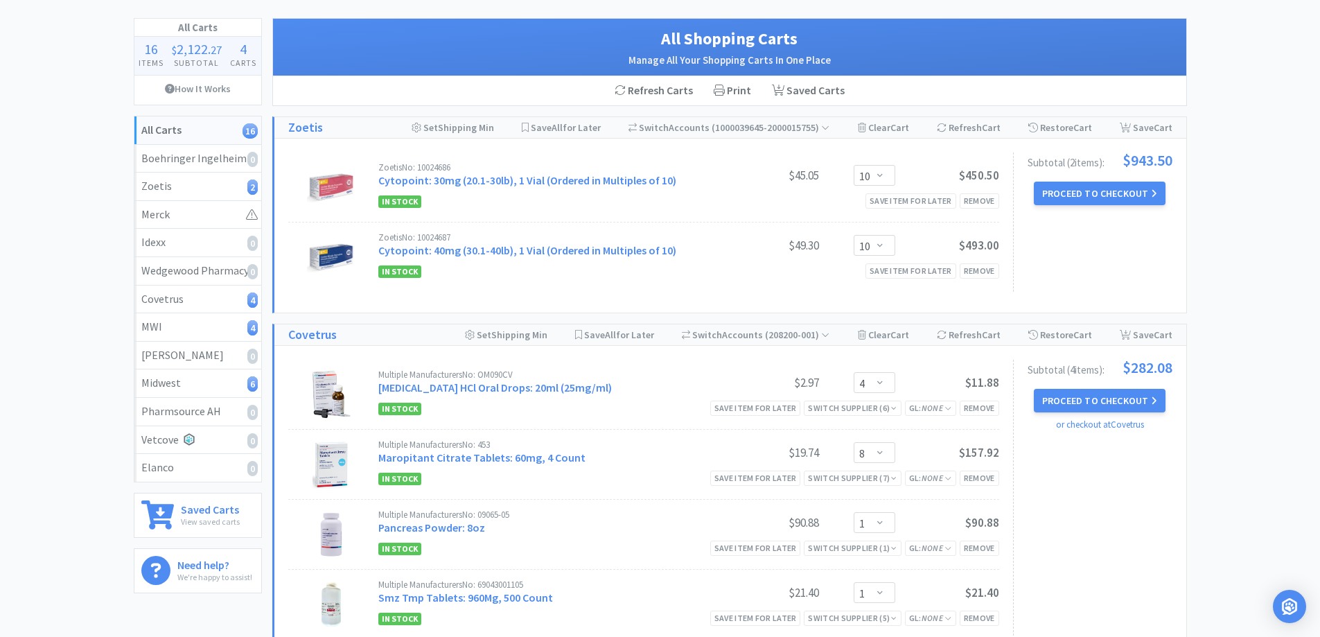
scroll to position [42, 0]
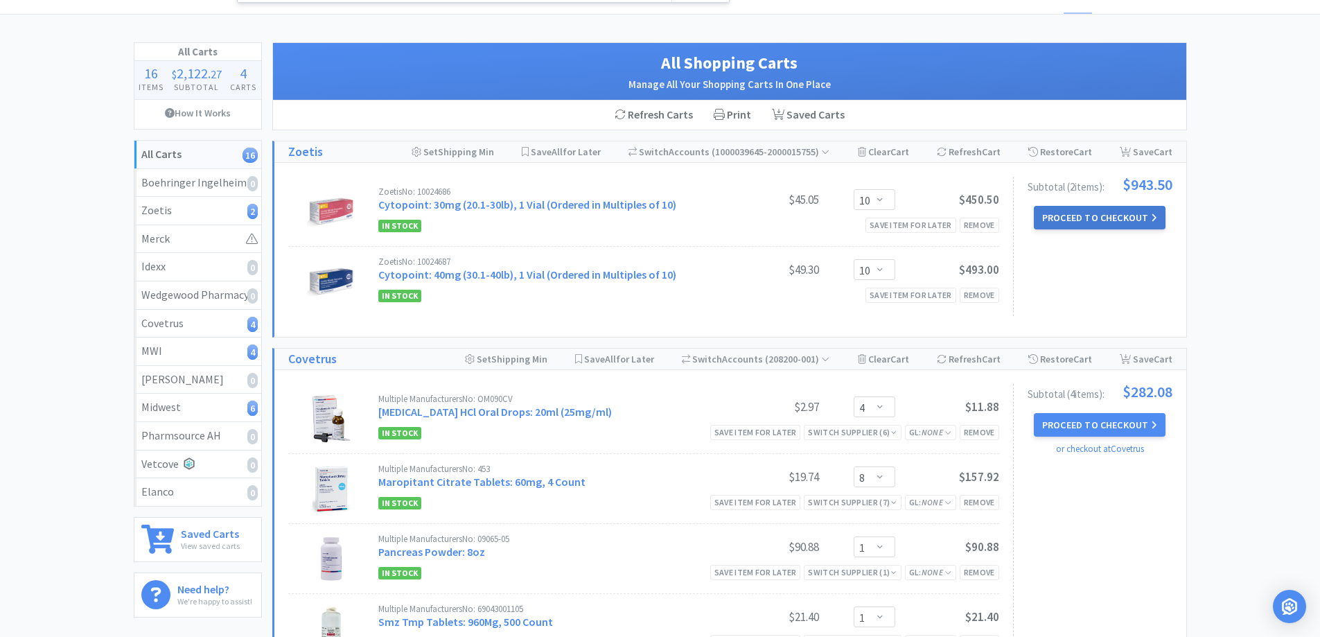
click at [1079, 218] on button "Proceed to Checkout" at bounding box center [1100, 218] width 132 height 24
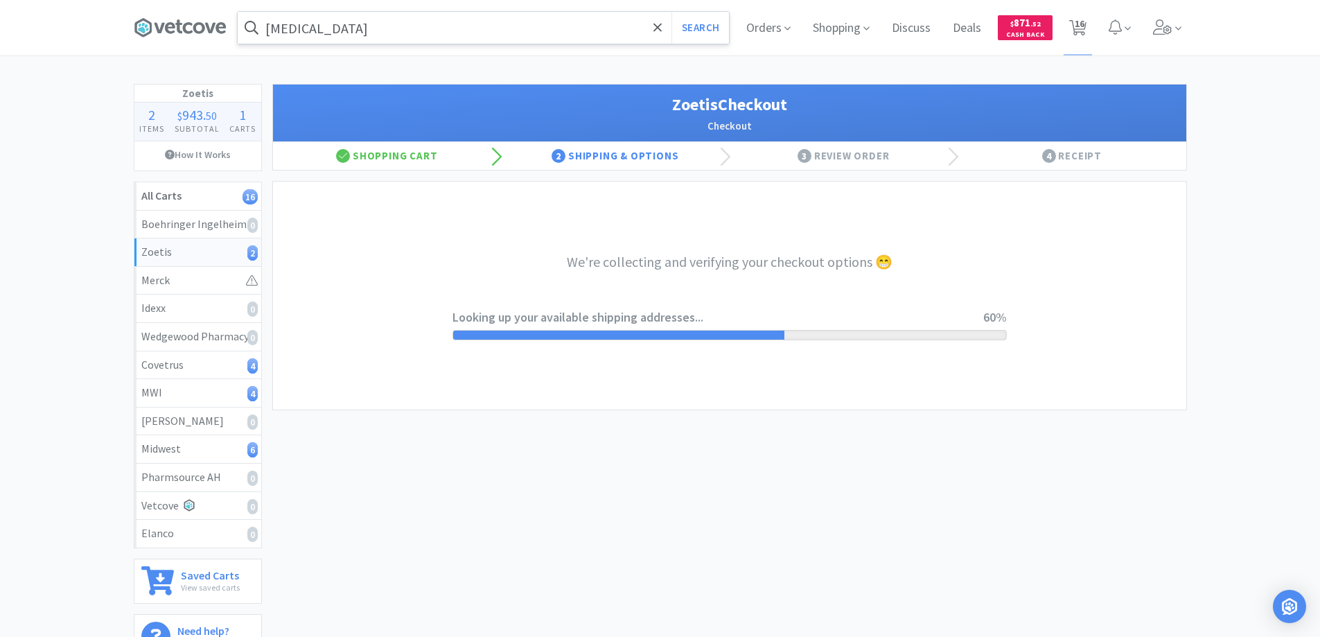
select select "invoice"
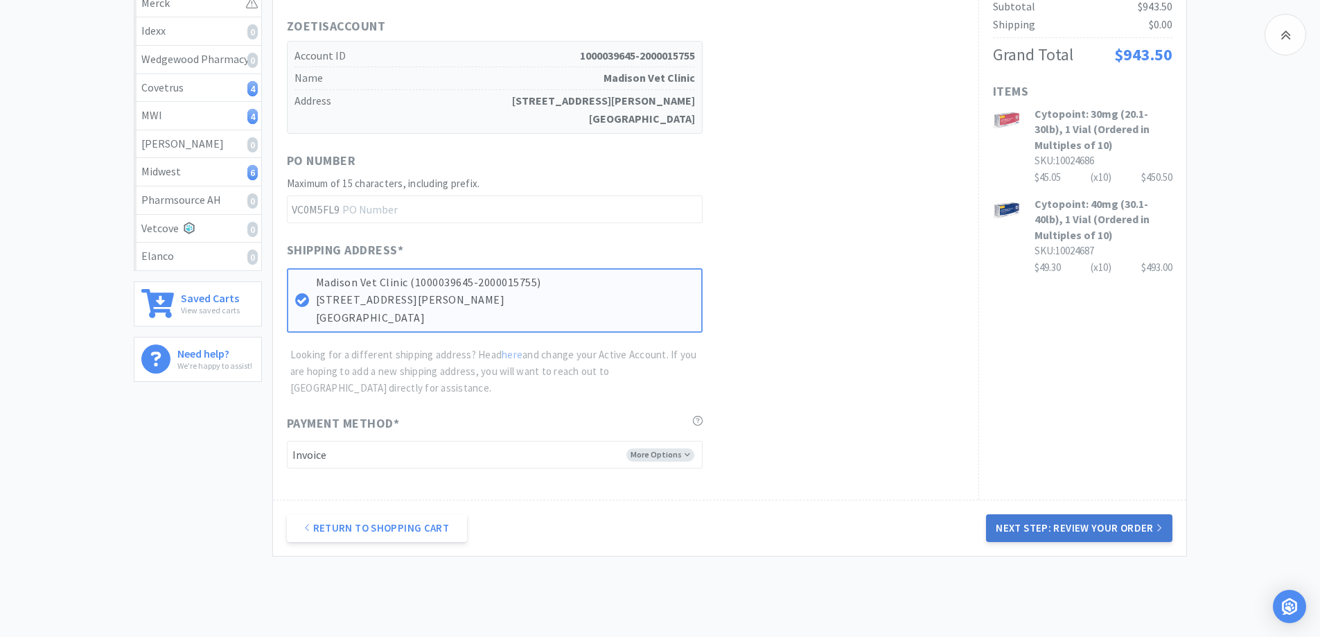
click at [1037, 523] on button "Next Step: Review Your Order" at bounding box center [1079, 528] width 186 height 28
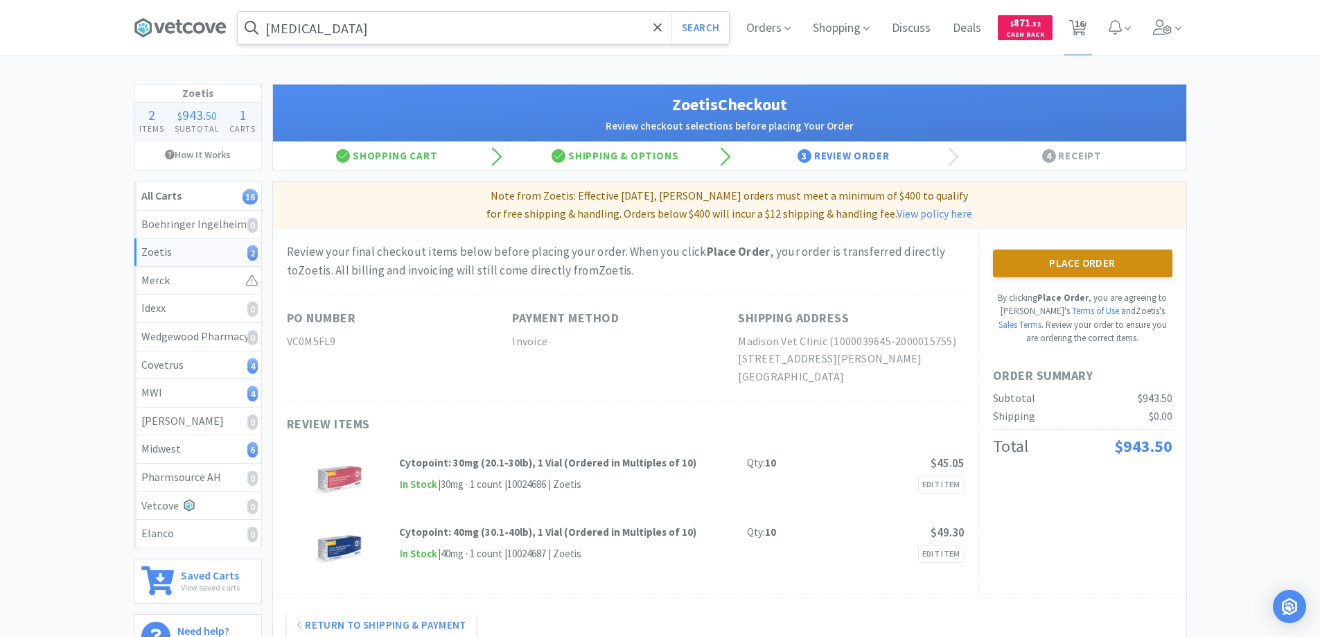
click at [1072, 267] on button "Place Order" at bounding box center [1082, 263] width 179 height 28
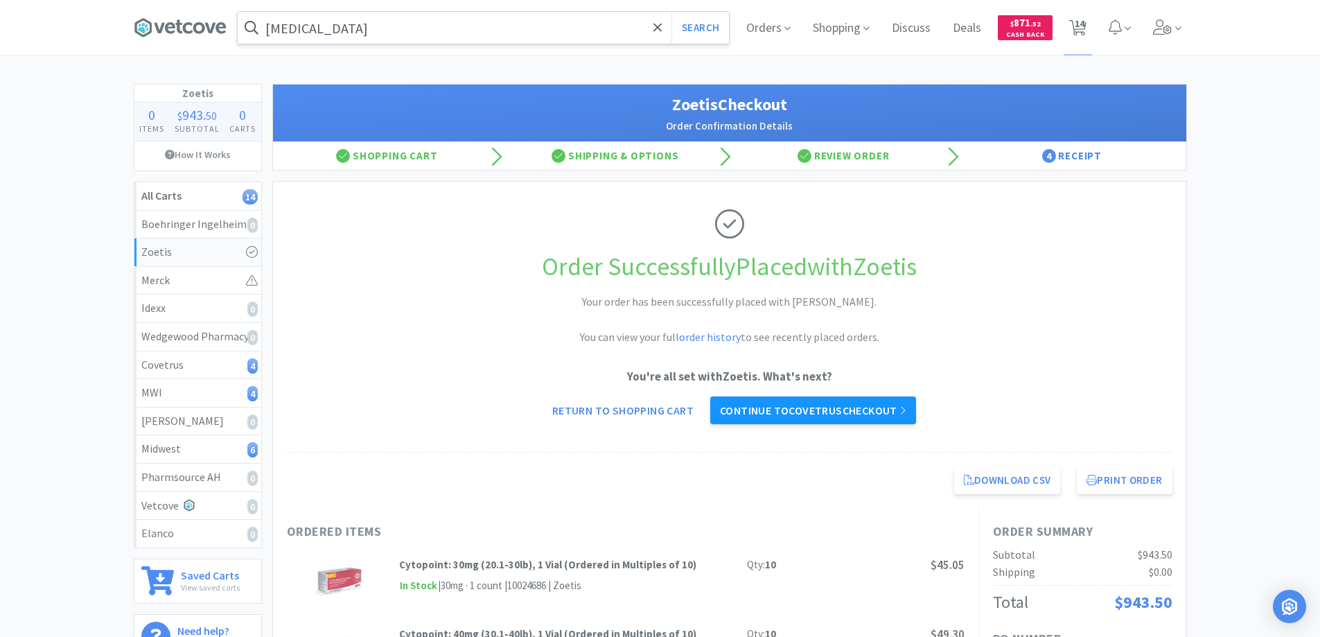
click at [896, 412] on link "Continue to Covetrus checkout" at bounding box center [813, 410] width 206 height 28
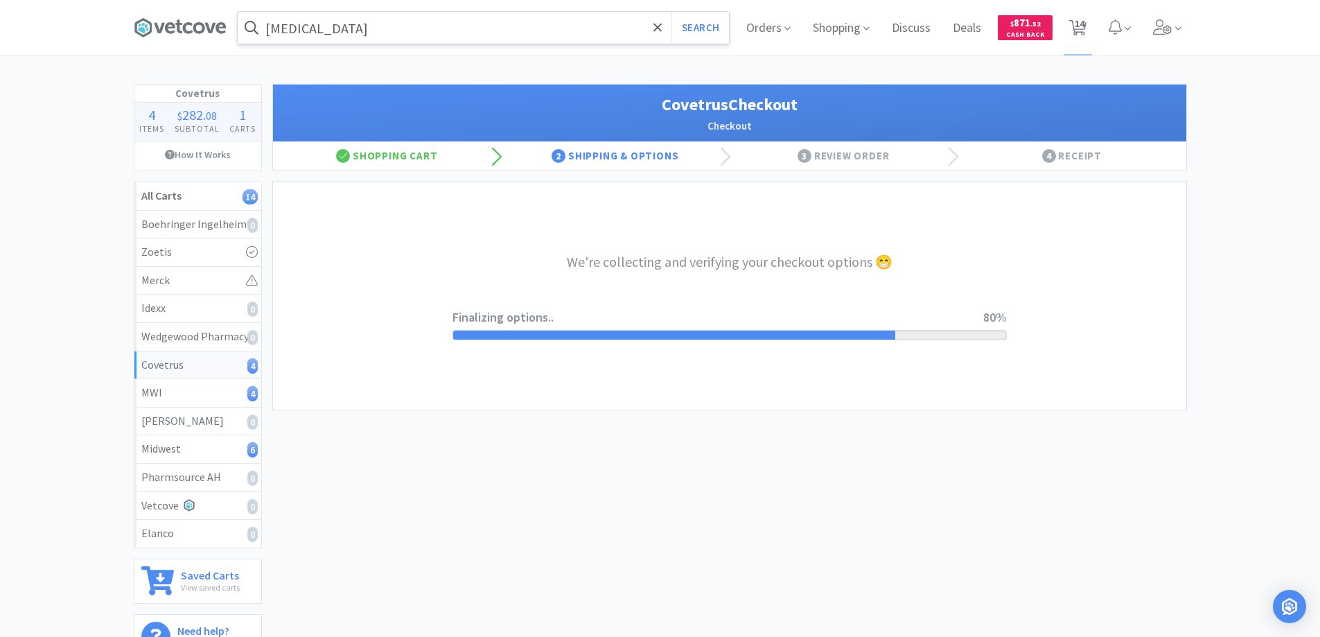
select select "ACCOUNT"
select select "cvt-standard-net"
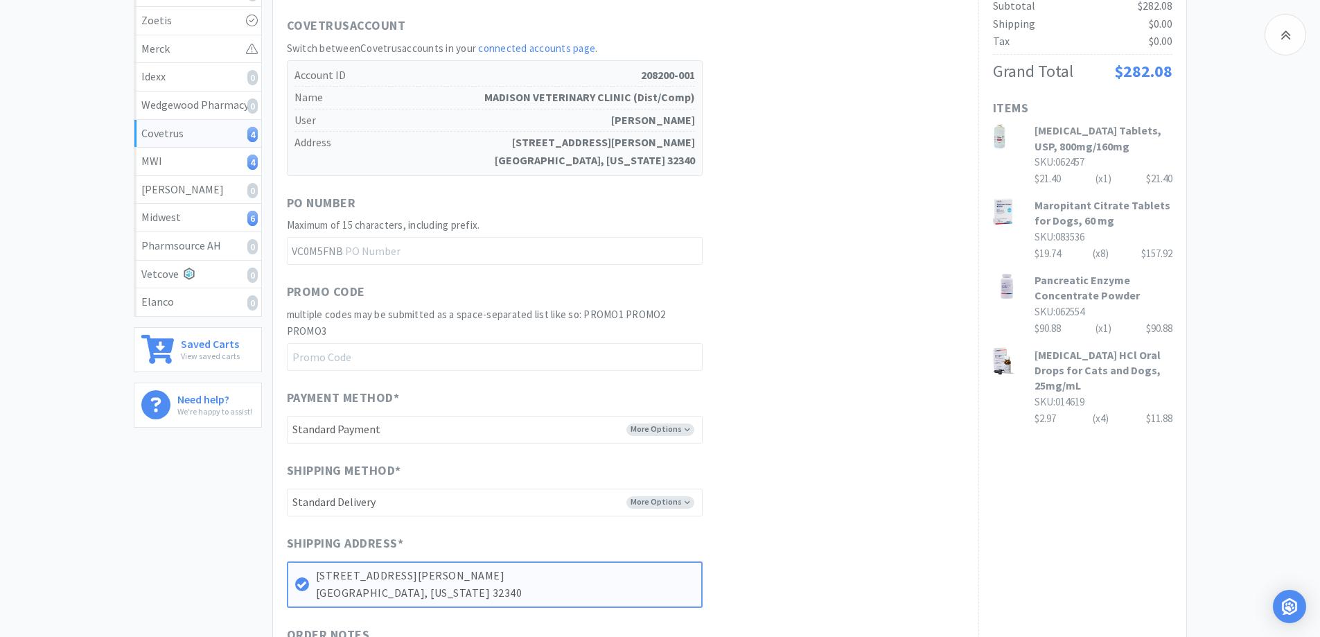
scroll to position [416, 0]
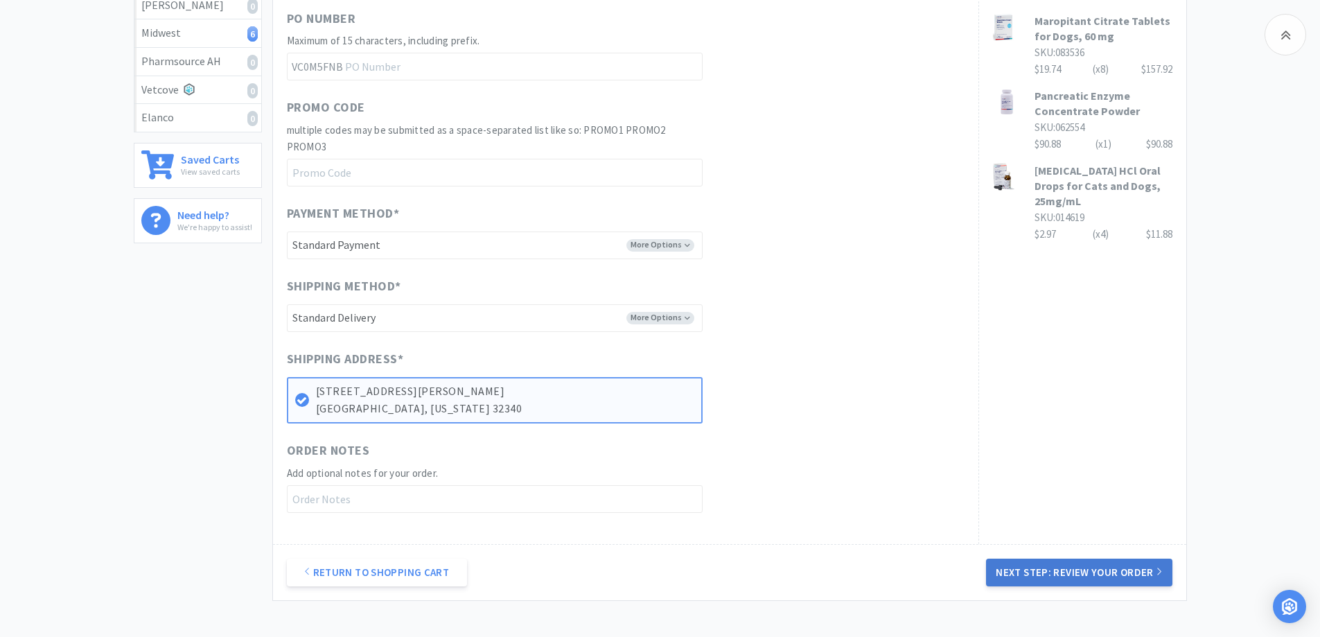
click at [1019, 570] on button "Next Step: Review Your Order" at bounding box center [1079, 573] width 186 height 28
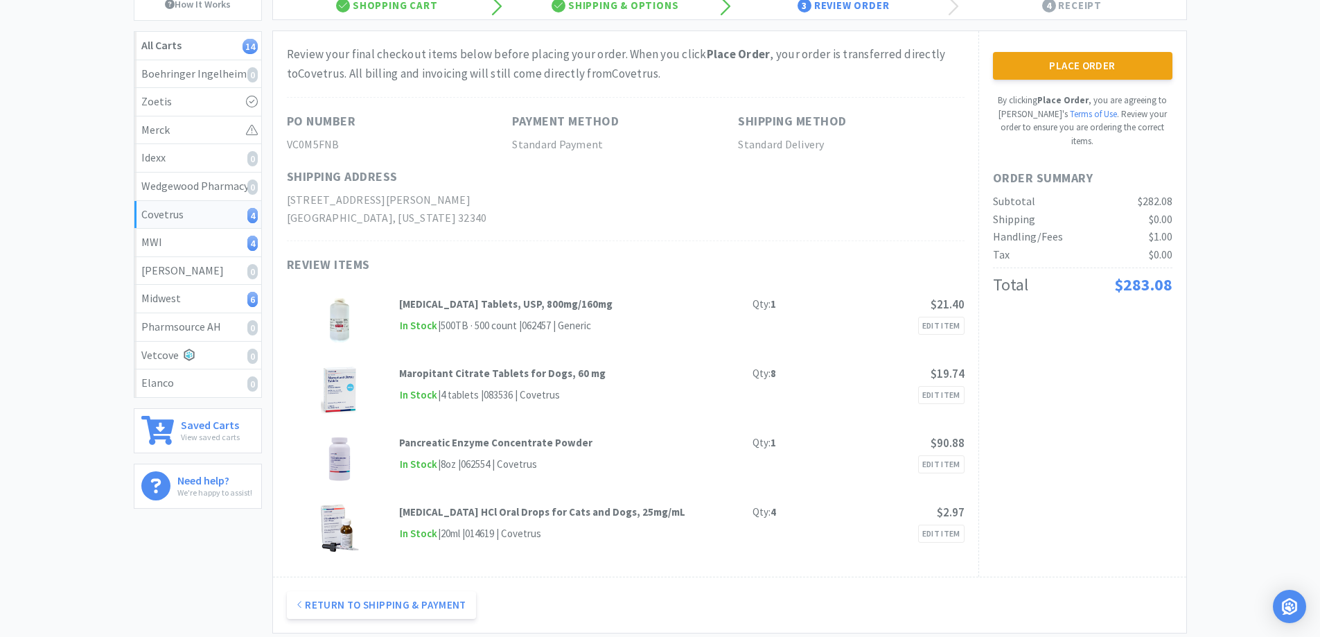
scroll to position [0, 0]
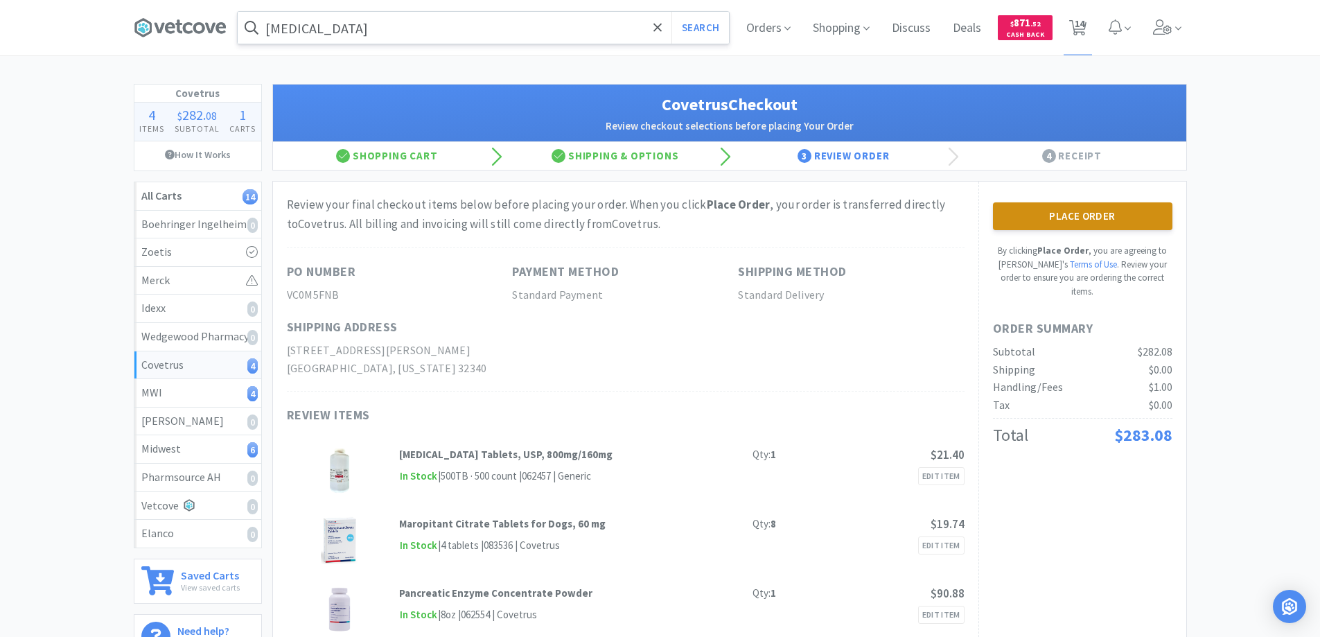
click at [1094, 213] on button "Place Order" at bounding box center [1082, 216] width 179 height 28
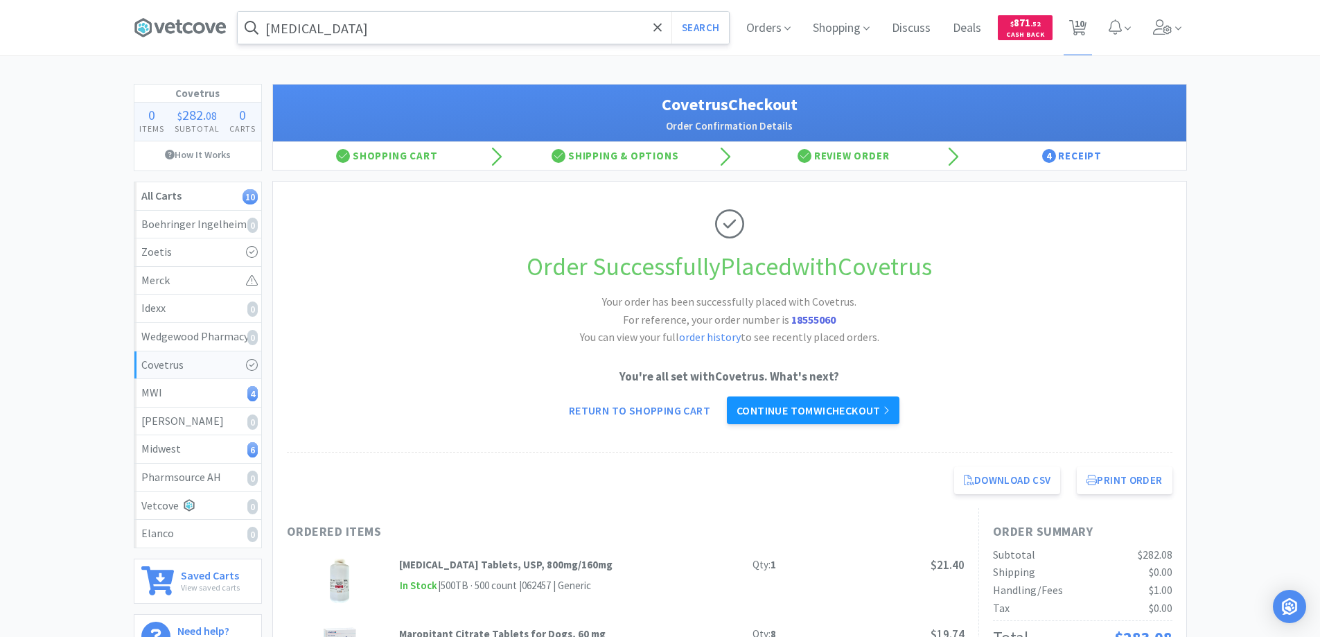
click at [758, 414] on link "Continue to MWI checkout" at bounding box center [813, 410] width 173 height 28
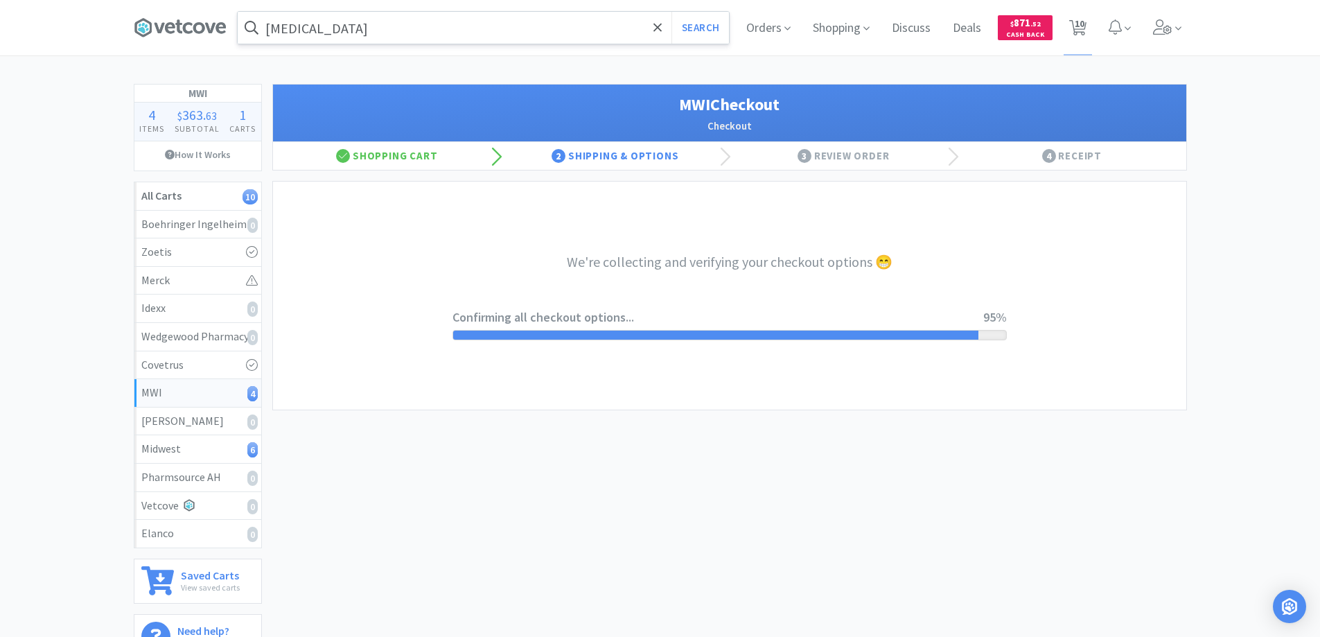
select select "STD_"
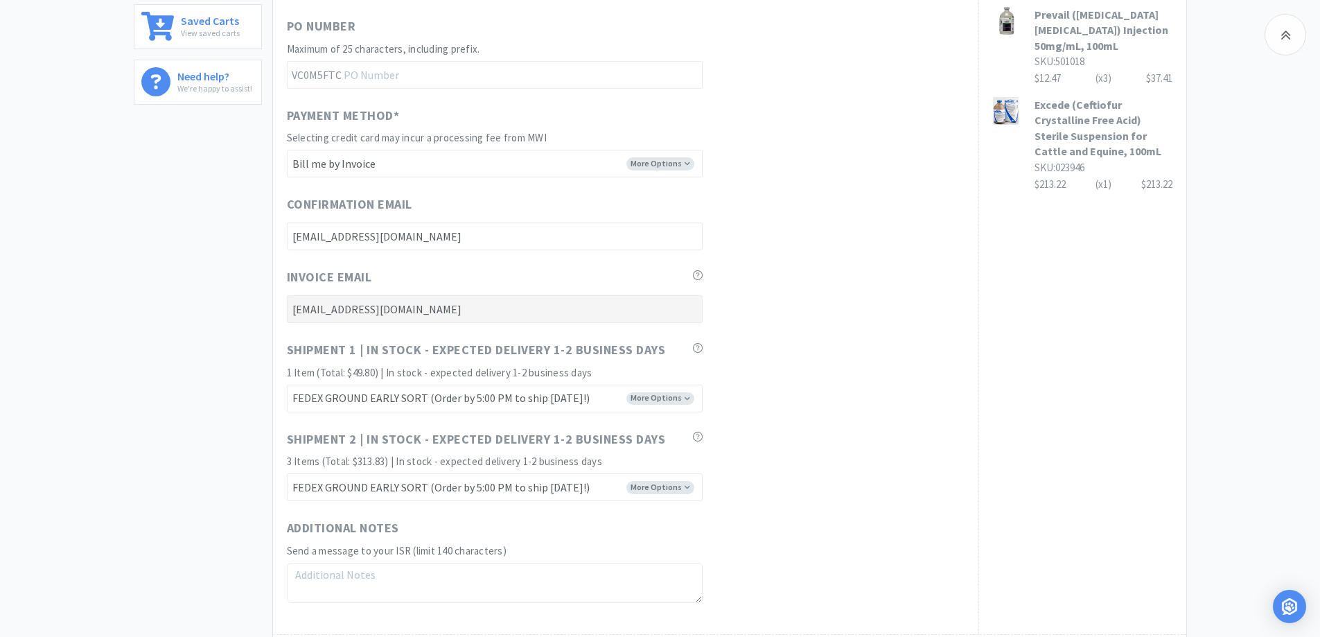
scroll to position [751, 0]
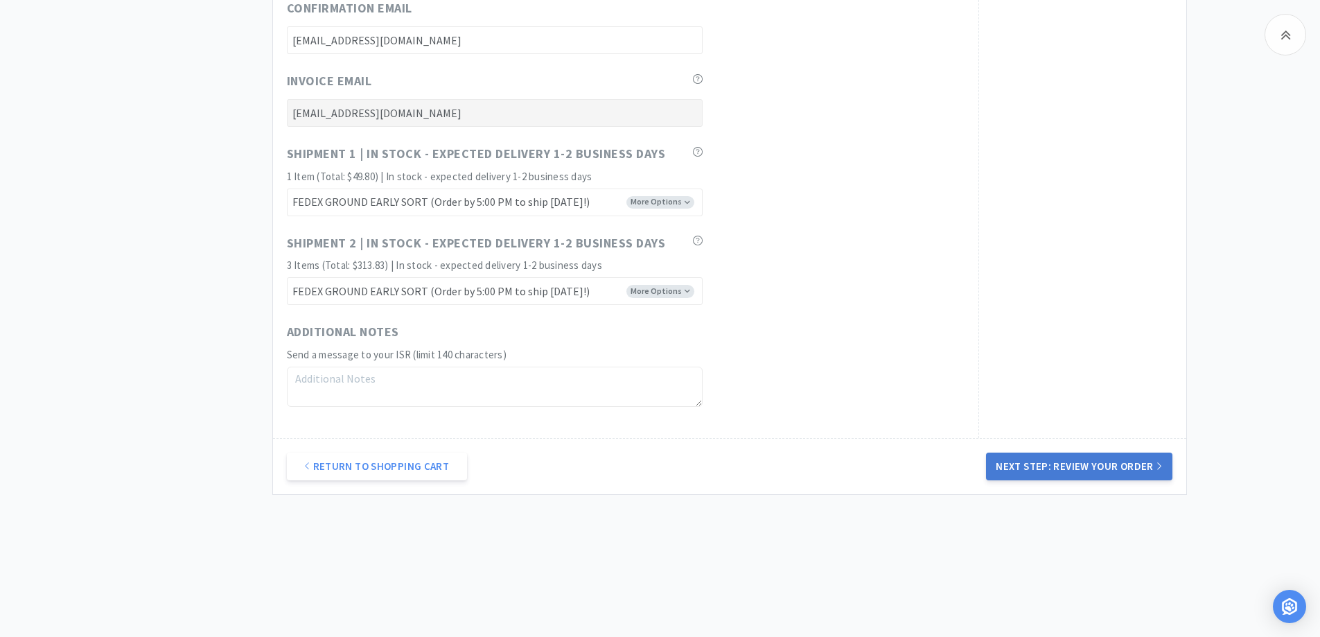
click at [1061, 474] on button "Next Step: Review Your Order" at bounding box center [1079, 467] width 186 height 28
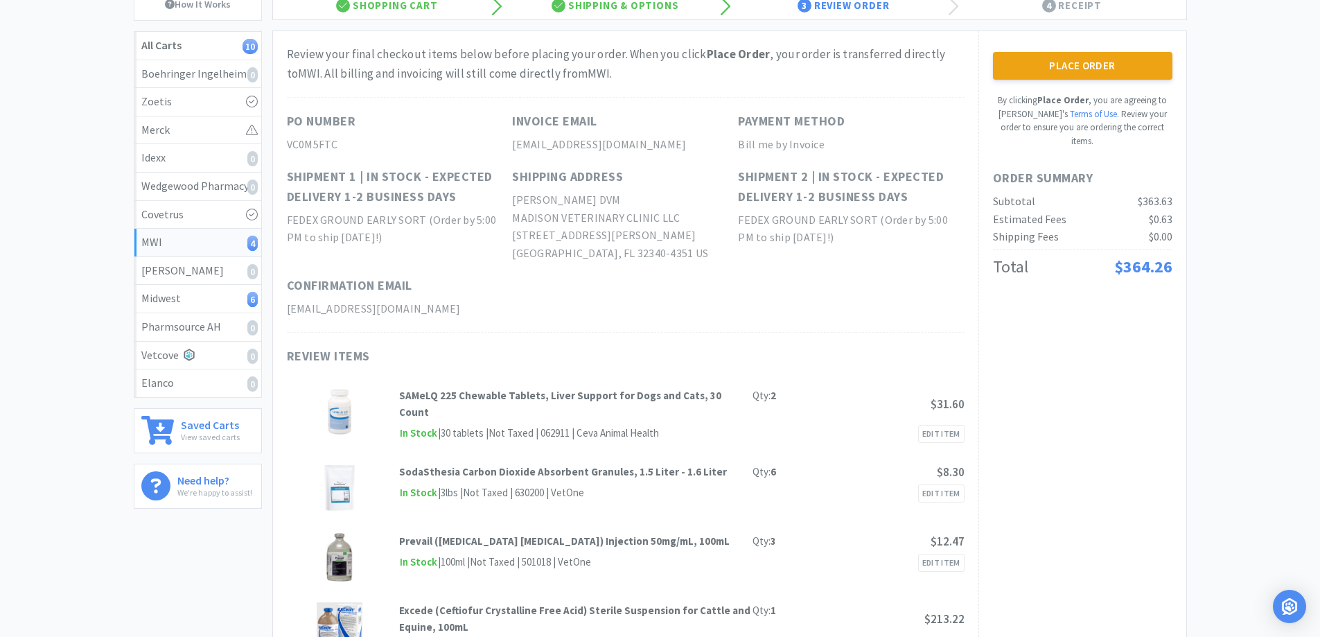
scroll to position [0, 0]
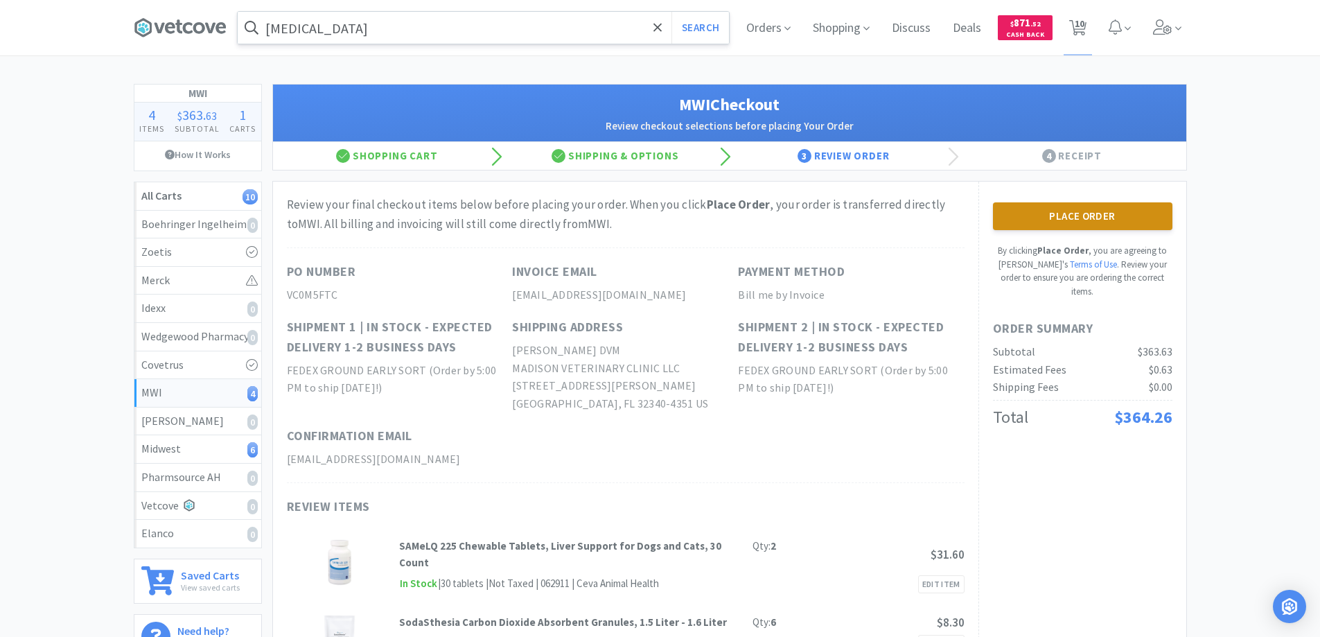
click at [1020, 218] on button "Place Order" at bounding box center [1082, 216] width 179 height 28
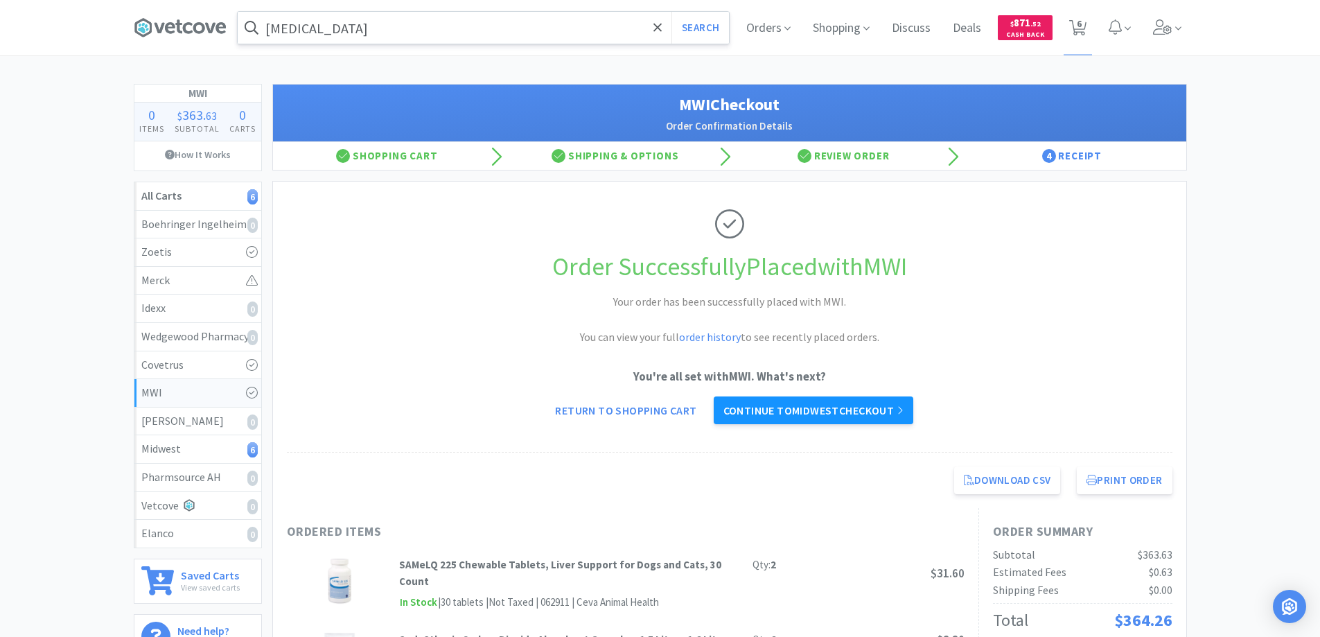
click at [758, 414] on link "Continue to Midwest checkout" at bounding box center [814, 410] width 200 height 28
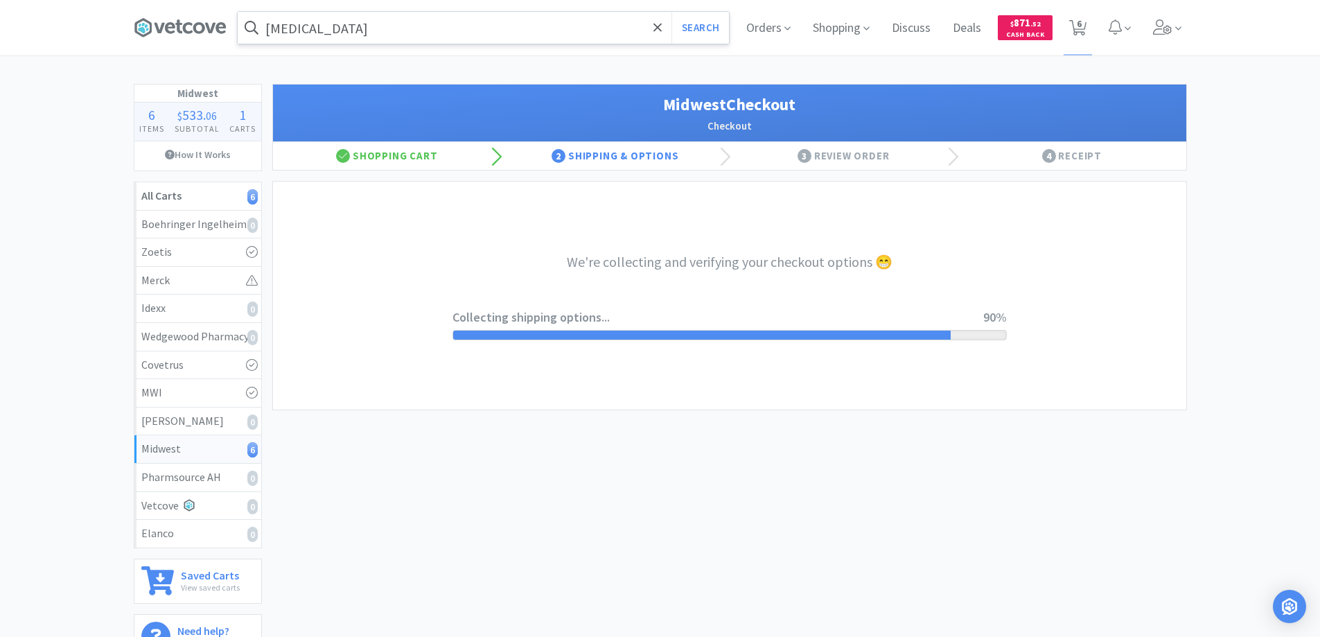
select select "3"
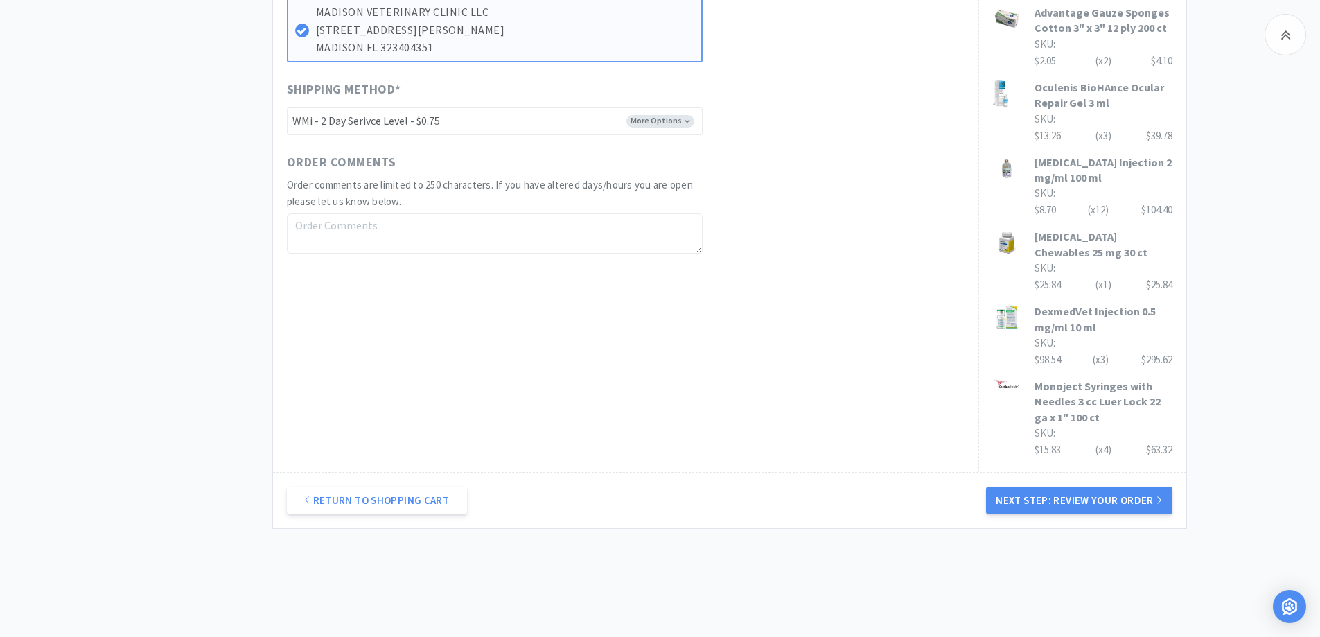
scroll to position [693, 0]
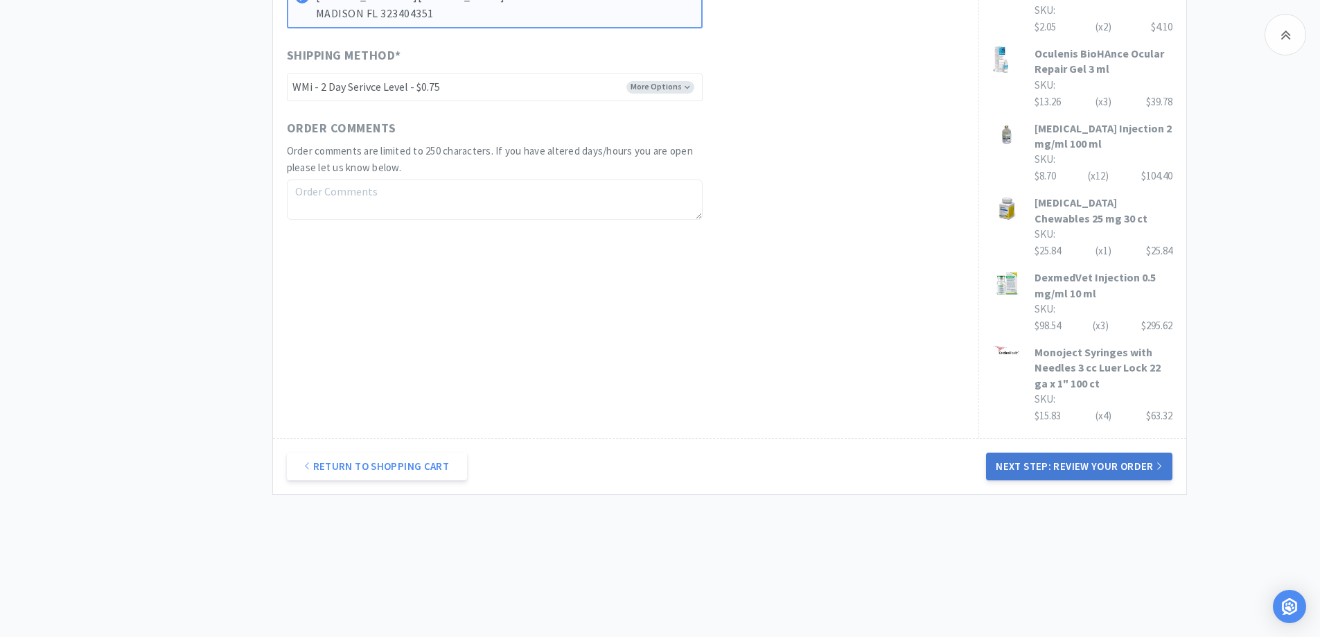
click at [1091, 466] on button "Next Step: Review Your Order" at bounding box center [1079, 467] width 186 height 28
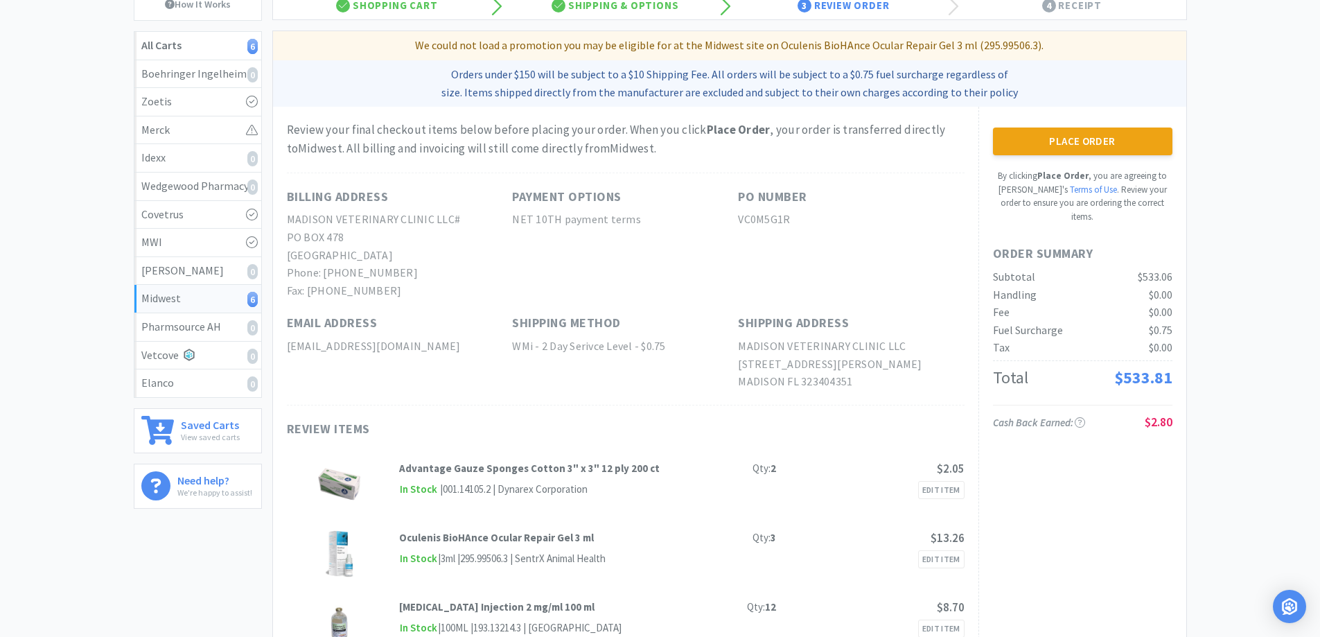
scroll to position [0, 0]
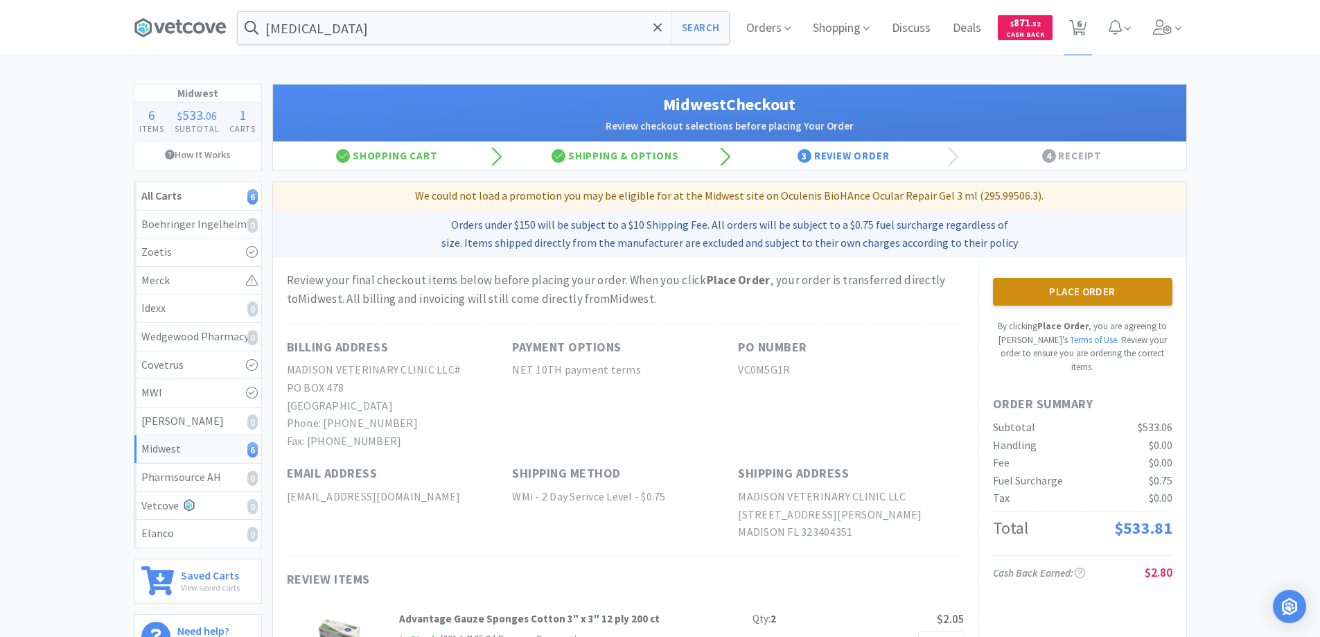
click at [1021, 296] on button "Place Order" at bounding box center [1082, 292] width 179 height 28
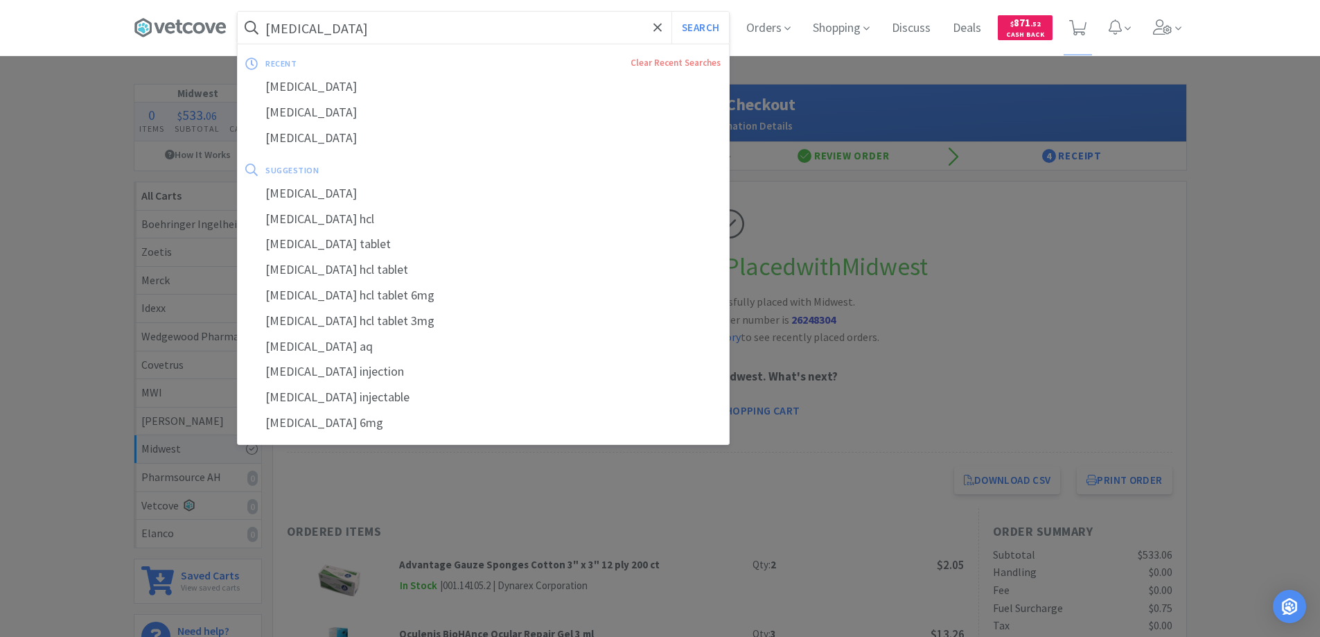
click at [365, 31] on input "[MEDICAL_DATA]" at bounding box center [483, 28] width 491 height 32
click at [698, 30] on button "Search" at bounding box center [701, 28] width 58 height 32
